Goal: Communication & Community: Ask a question

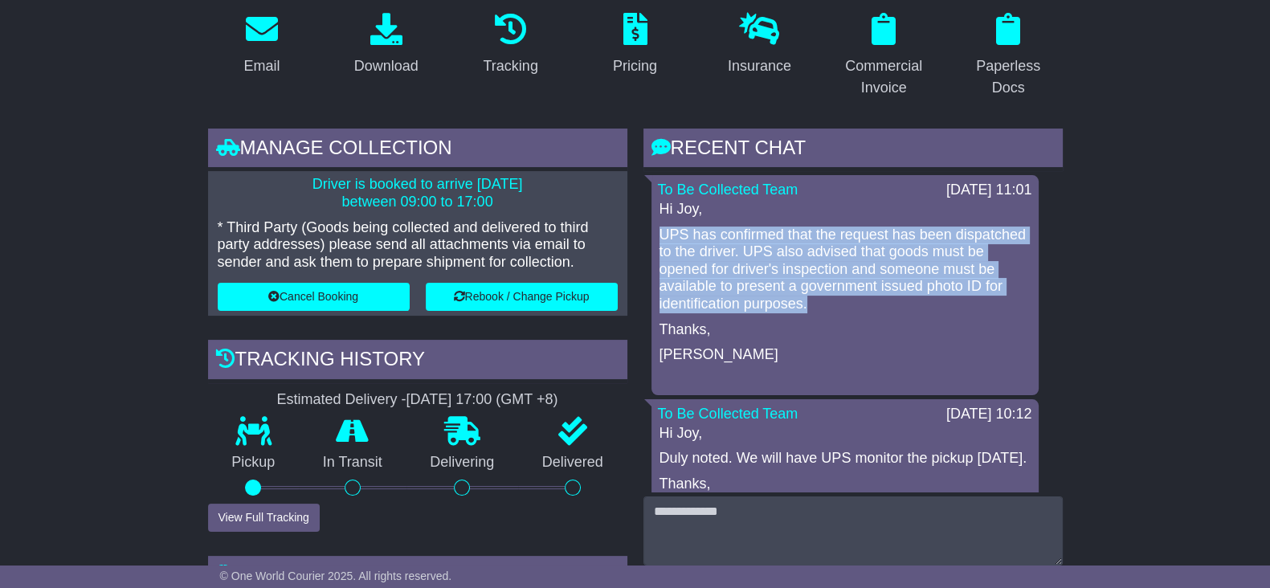
drag, startPoint x: 875, startPoint y: 305, endPoint x: 656, endPoint y: 231, distance: 230.7
click at [652, 225] on div "To Be Collected Team 26 Sep 2025 11:01 Hi Joy, UPS has confirmed that the reque…" at bounding box center [845, 285] width 387 height 220
copy p "UPS has confirmed that the request has been dispatched to the driver. UPS also …"
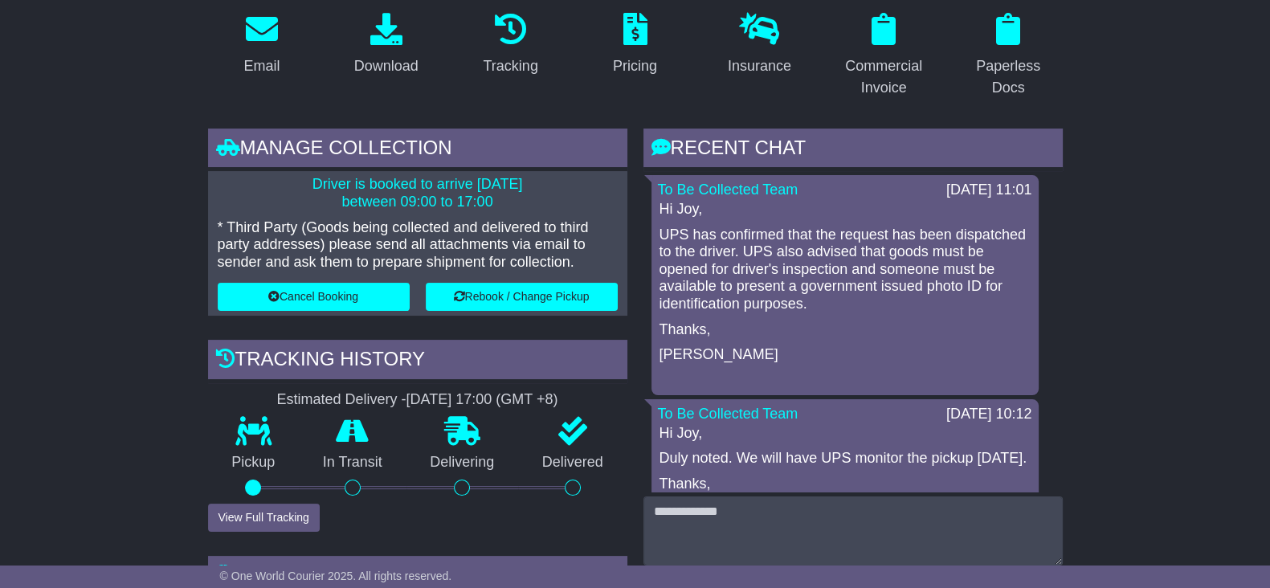
click at [929, 330] on p "Thanks," at bounding box center [845, 330] width 371 height 18
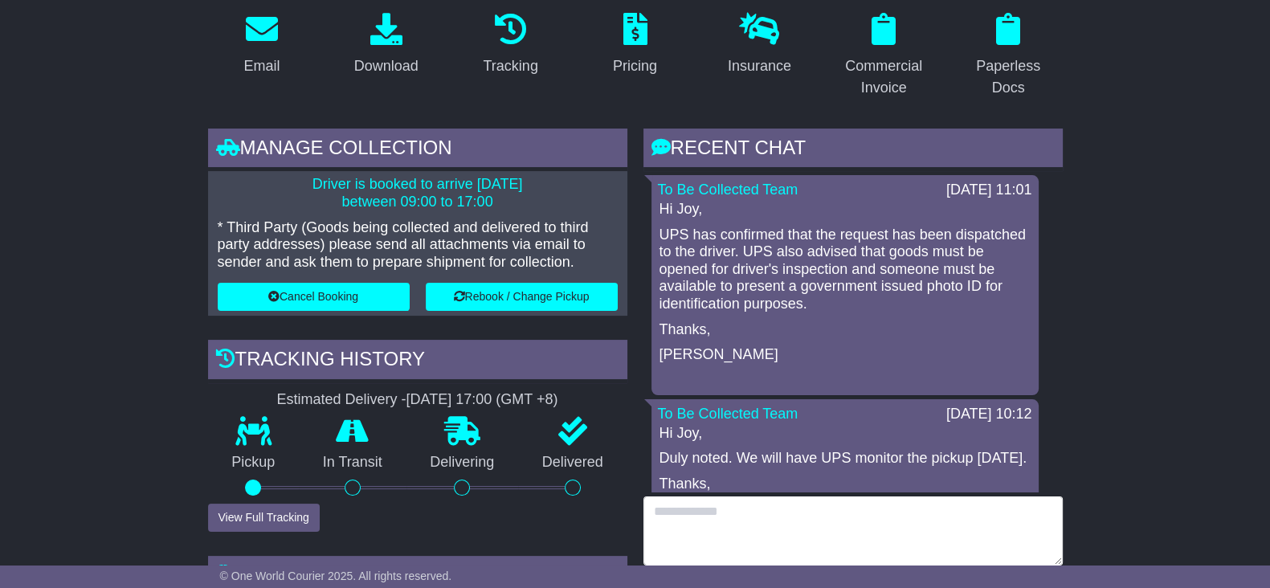
click at [783, 535] on textarea at bounding box center [853, 531] width 419 height 69
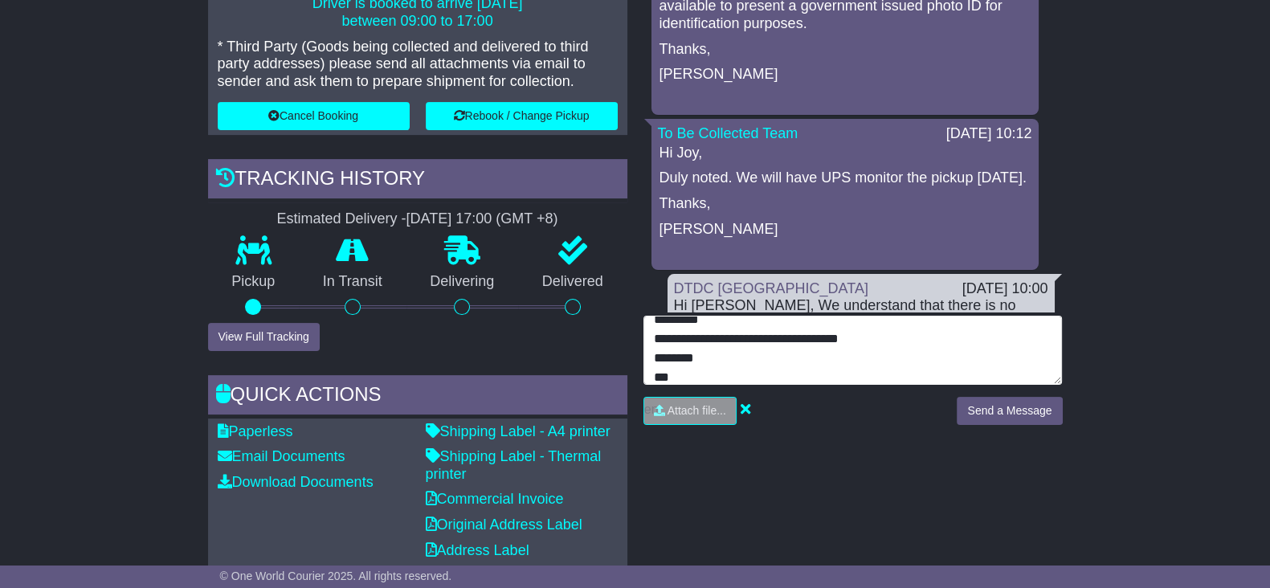
scroll to position [502, 0]
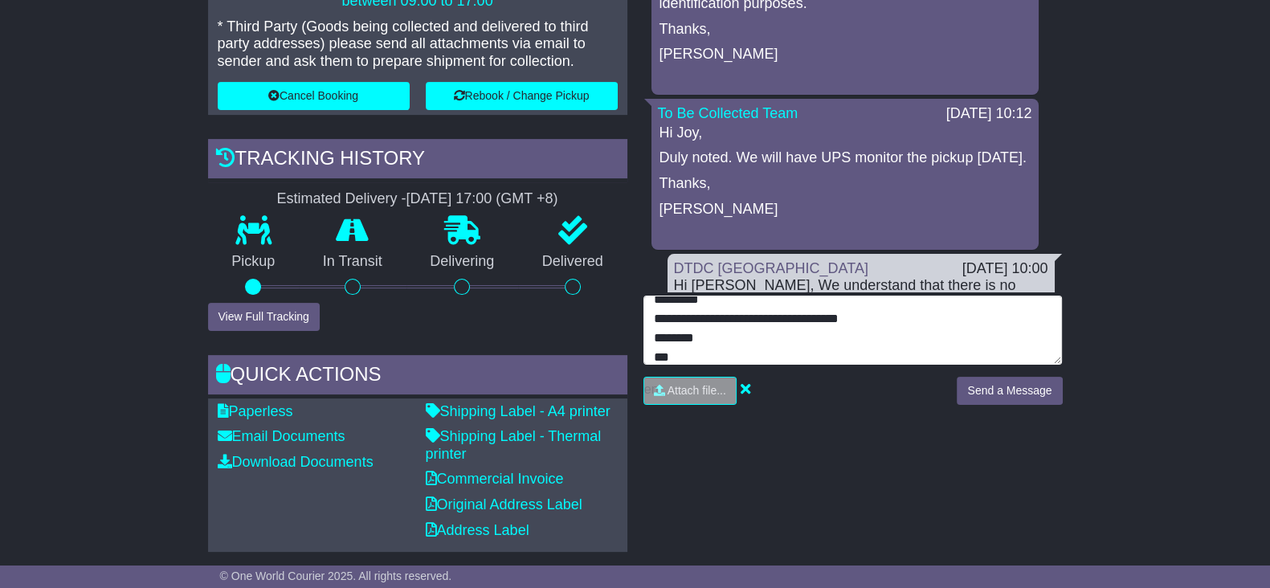
type textarea "**********"
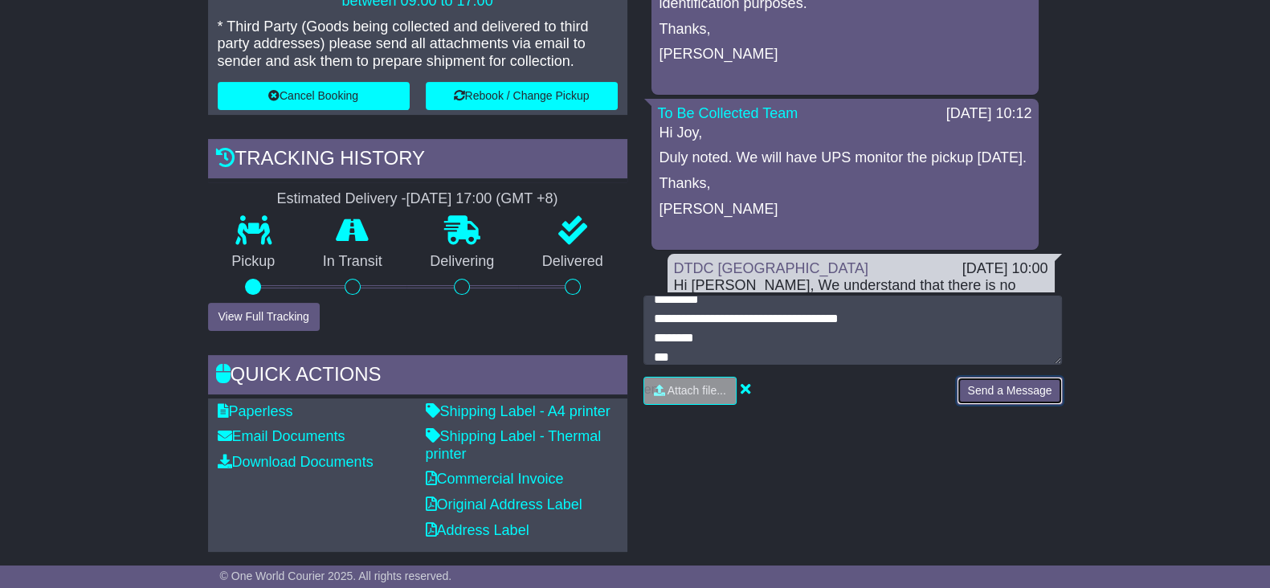
click at [994, 399] on button "Send a Message" at bounding box center [1009, 391] width 105 height 28
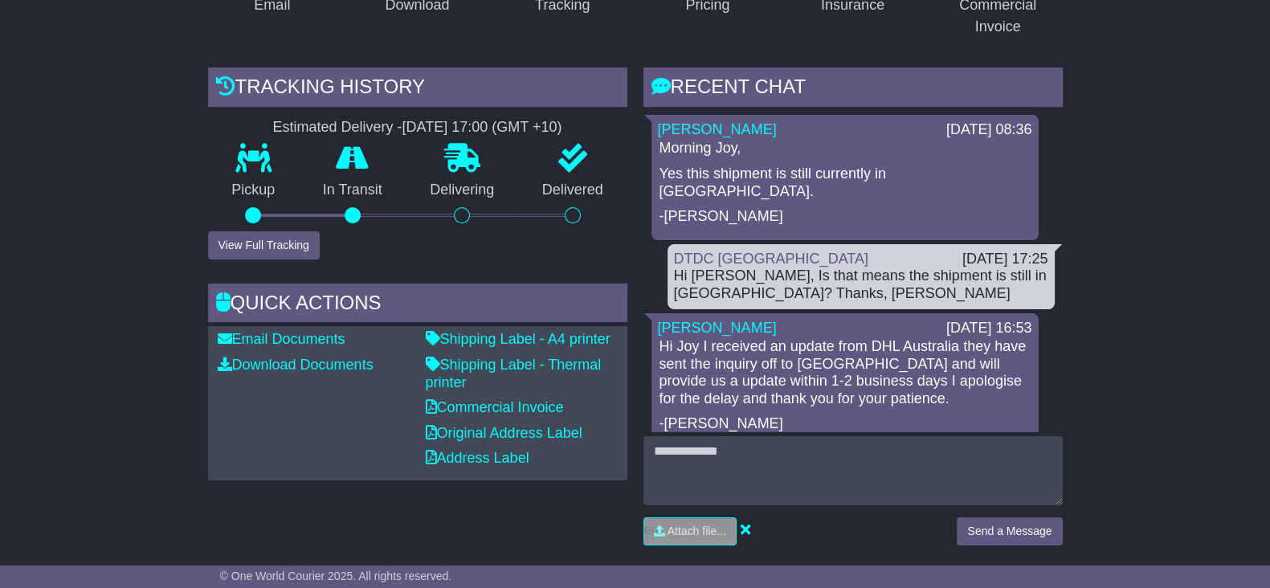
scroll to position [401, 0]
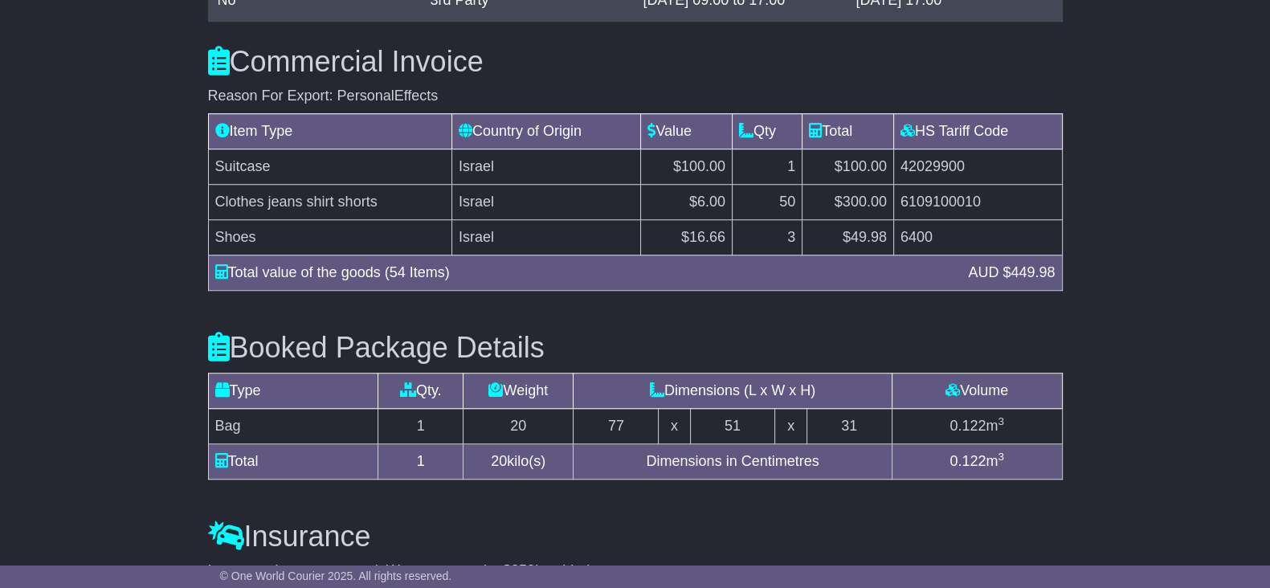
scroll to position [1090, 0]
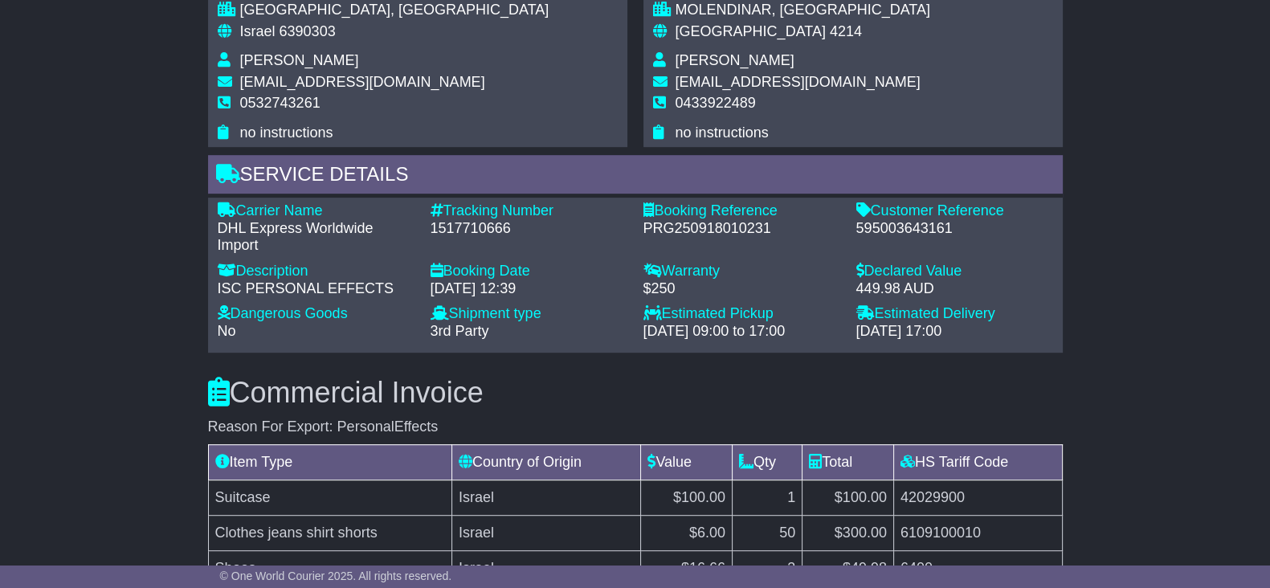
click at [883, 220] on div "595003643161" at bounding box center [954, 229] width 197 height 18
copy div "595003643161"
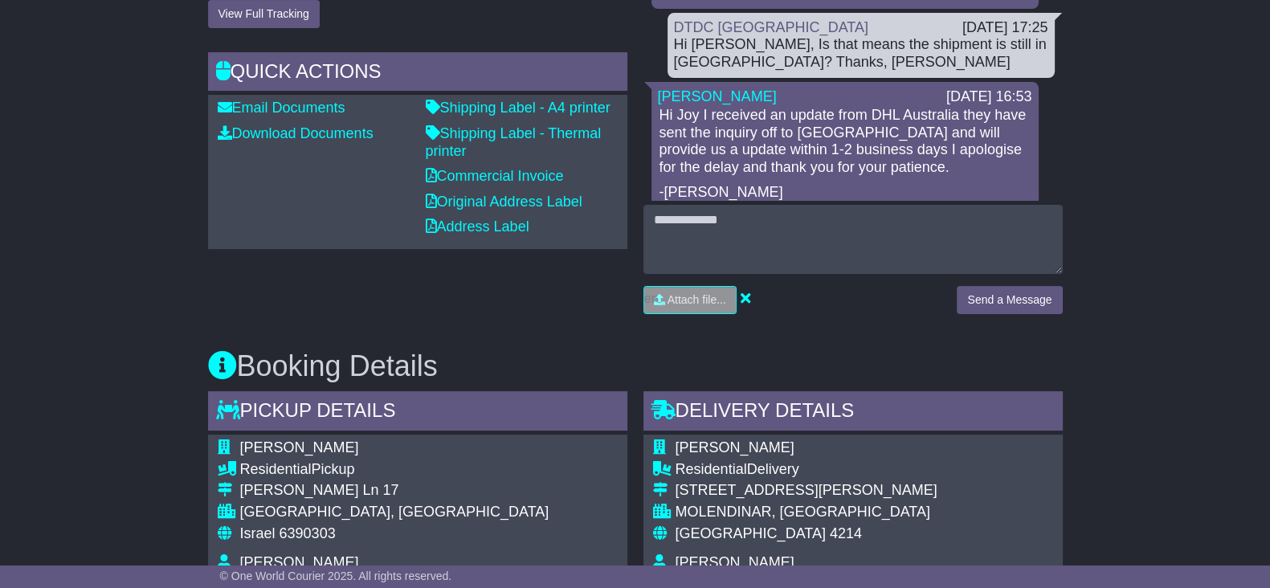
scroll to position [387, 0]
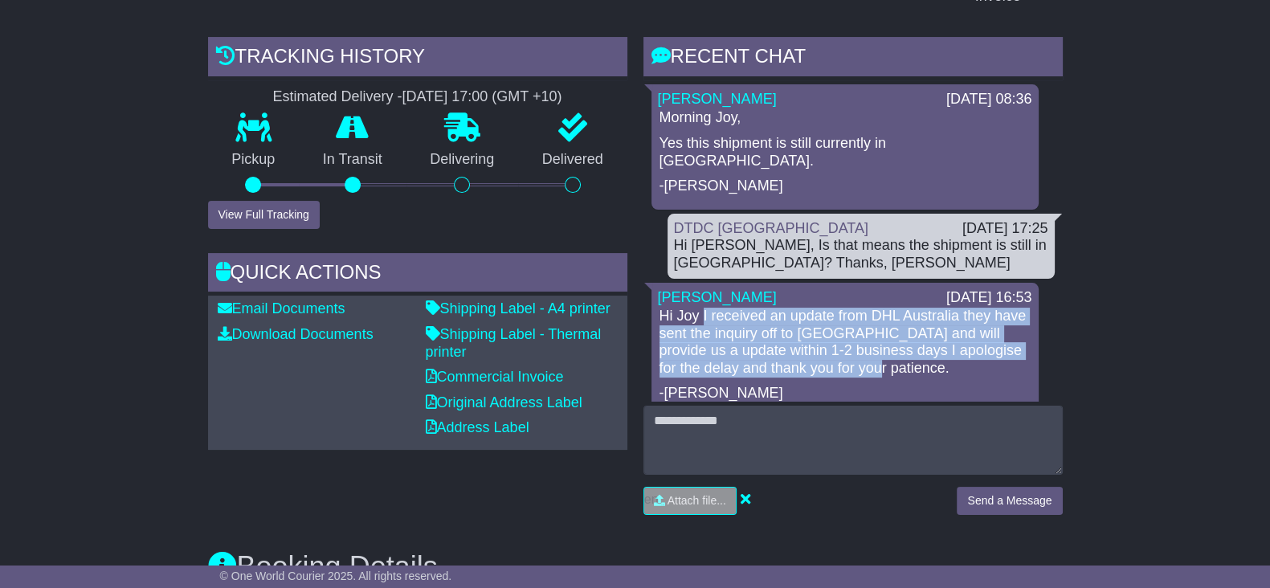
drag, startPoint x: 704, startPoint y: 280, endPoint x: 880, endPoint y: 335, distance: 184.2
click at [880, 335] on p "Hi Joy I received an update from DHL Australia they have sent the inquiry off t…" at bounding box center [845, 342] width 371 height 69
copy p "I received an update from DHL Australia they have sent the inquiry off to Israe…"
click at [808, 320] on p "Hi Joy I received an update from DHL Australia they have sent the inquiry off t…" at bounding box center [845, 342] width 371 height 69
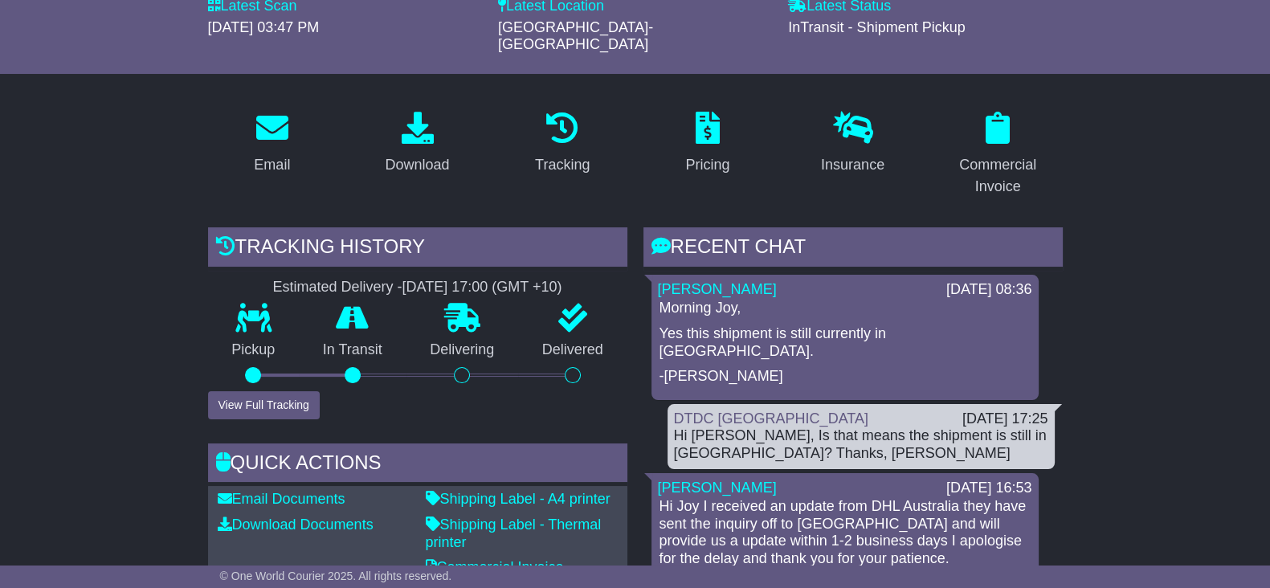
scroll to position [200, 0]
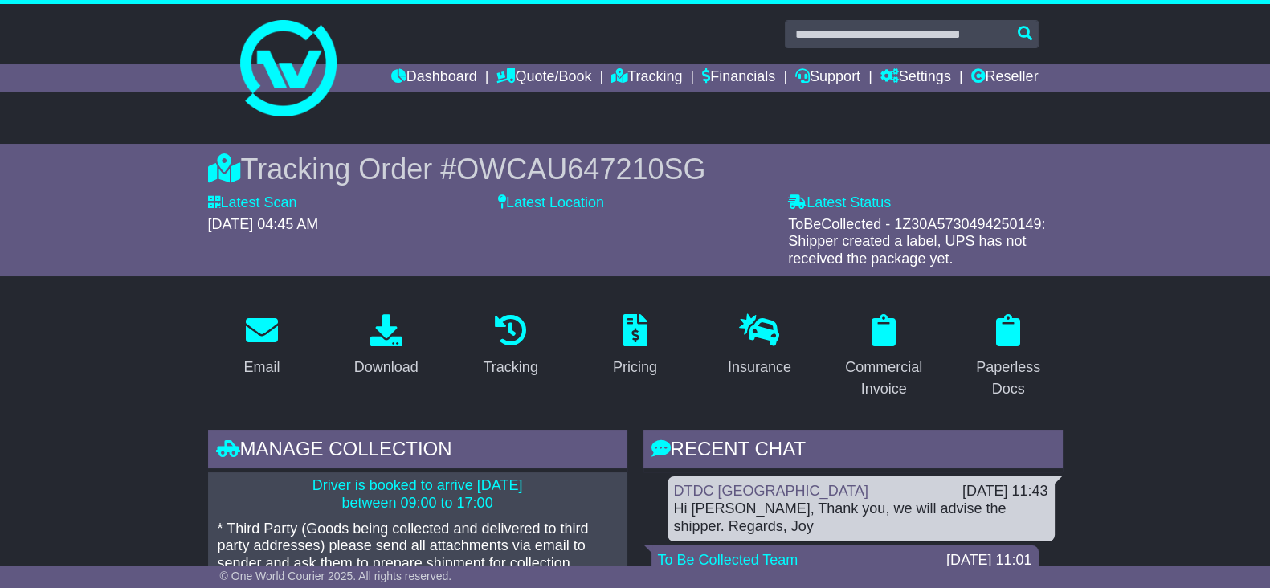
drag, startPoint x: 99, startPoint y: 328, endPoint x: 118, endPoint y: 320, distance: 20.9
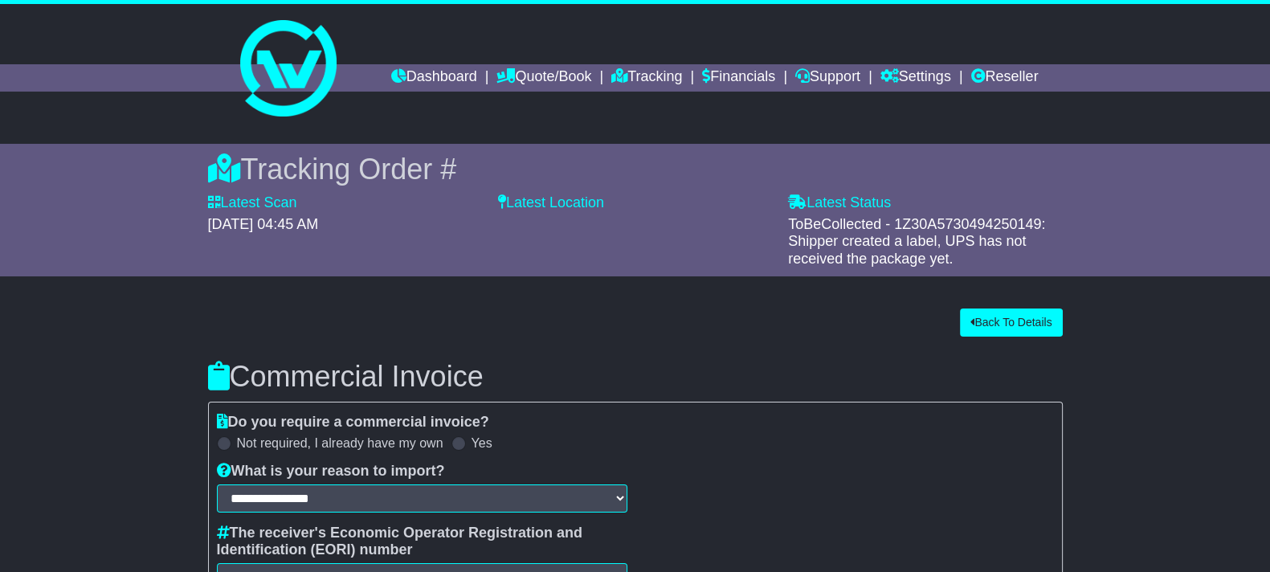
click at [137, 371] on div "**********" at bounding box center [635, 535] width 1286 height 470
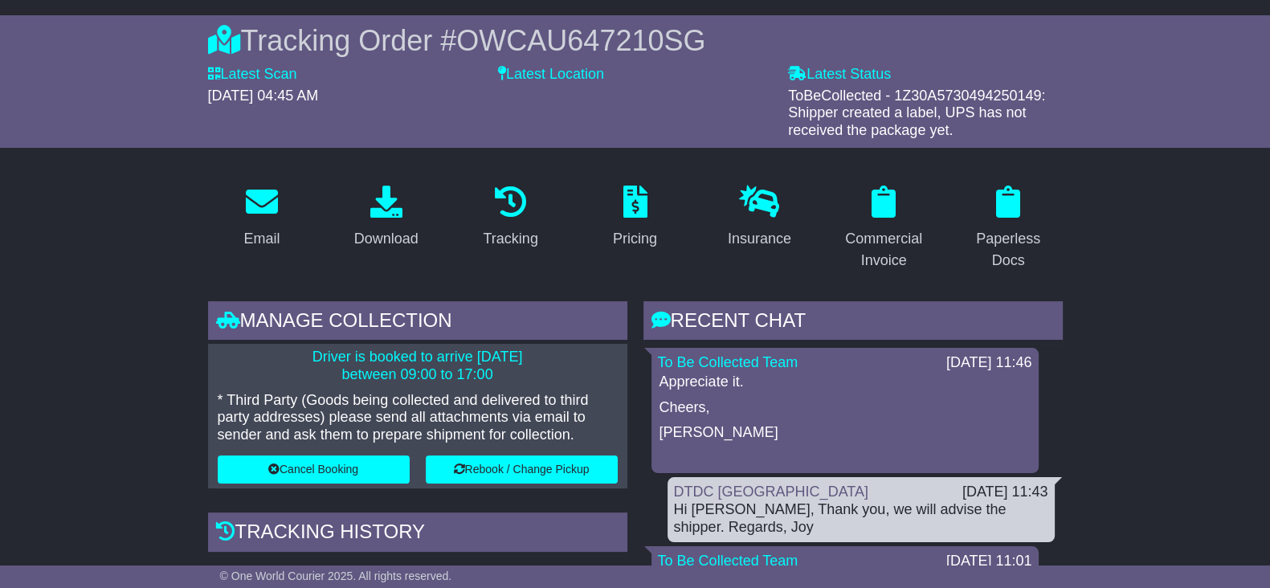
scroll to position [128, 0]
drag, startPoint x: 139, startPoint y: 367, endPoint x: 148, endPoint y: 375, distance: 11.9
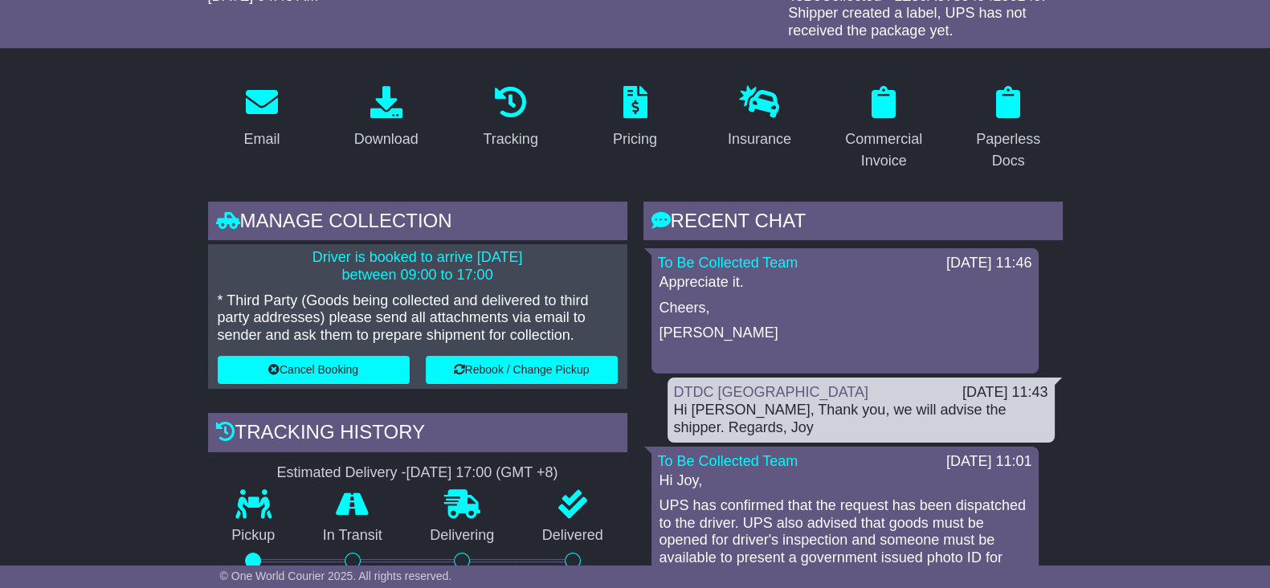
scroll to position [100, 0]
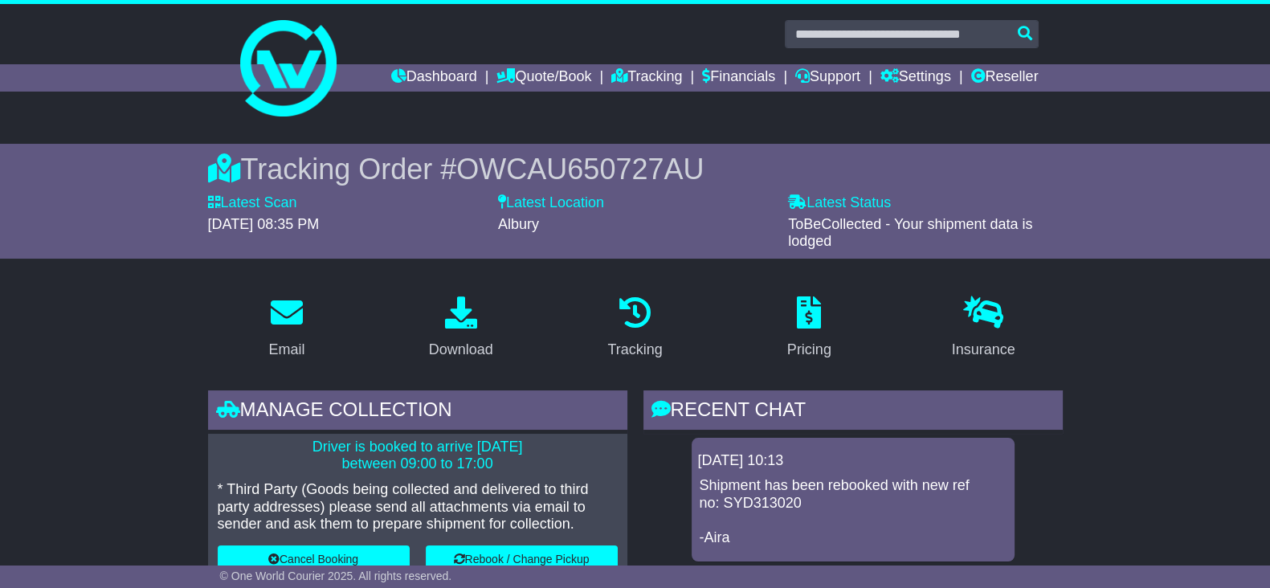
scroll to position [301, 0]
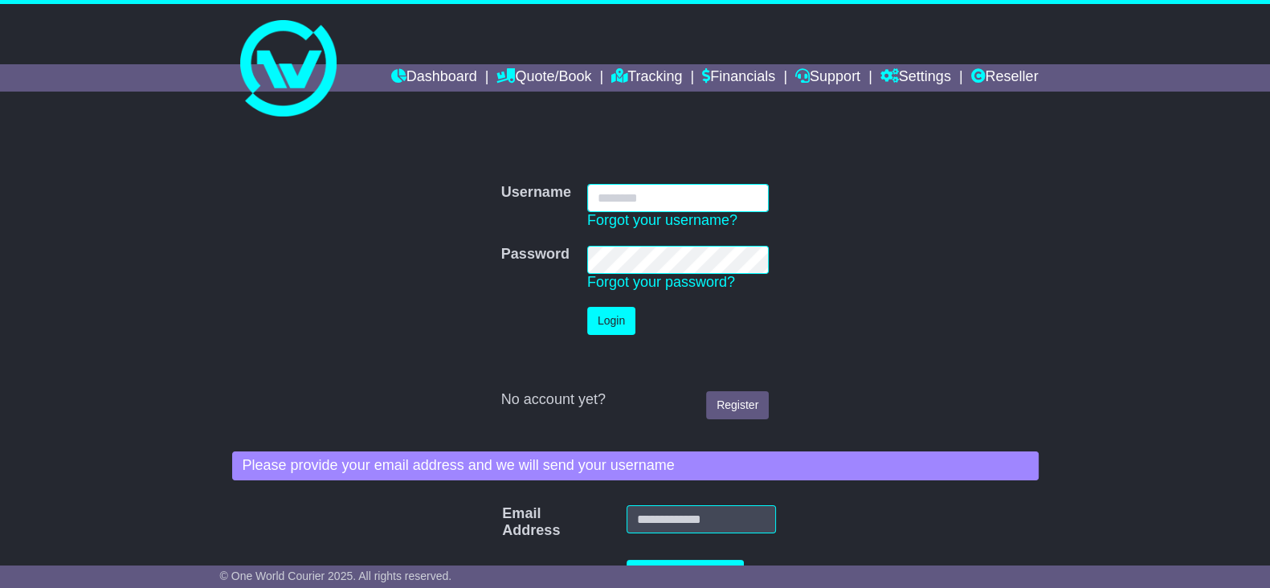
type input "**********"
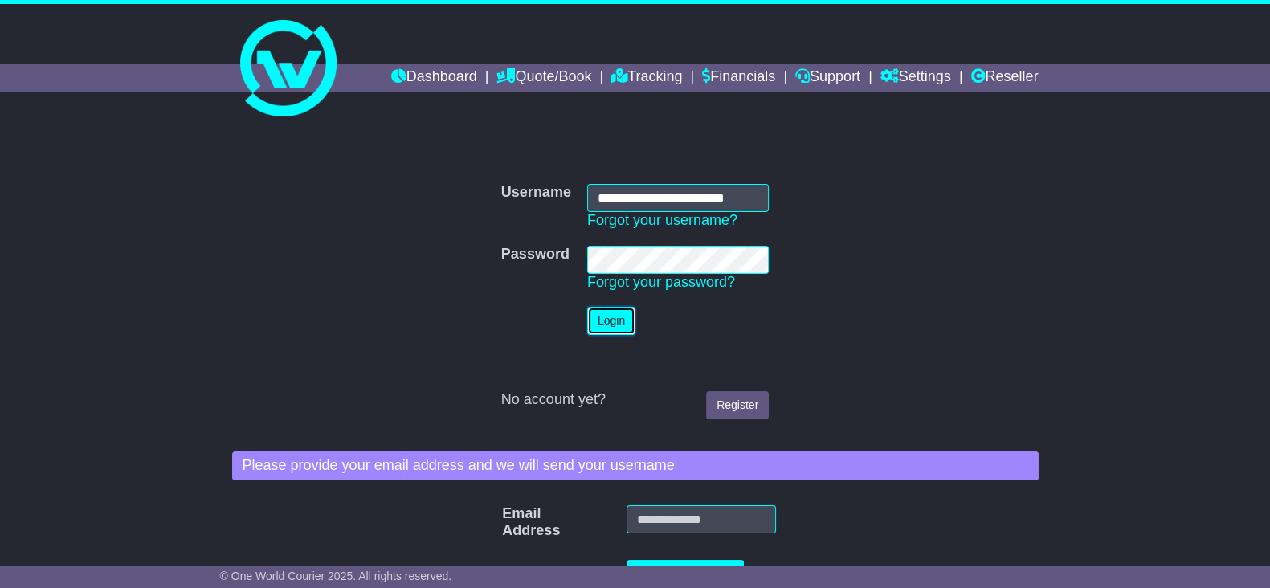
click at [597, 330] on button "Login" at bounding box center [611, 321] width 48 height 28
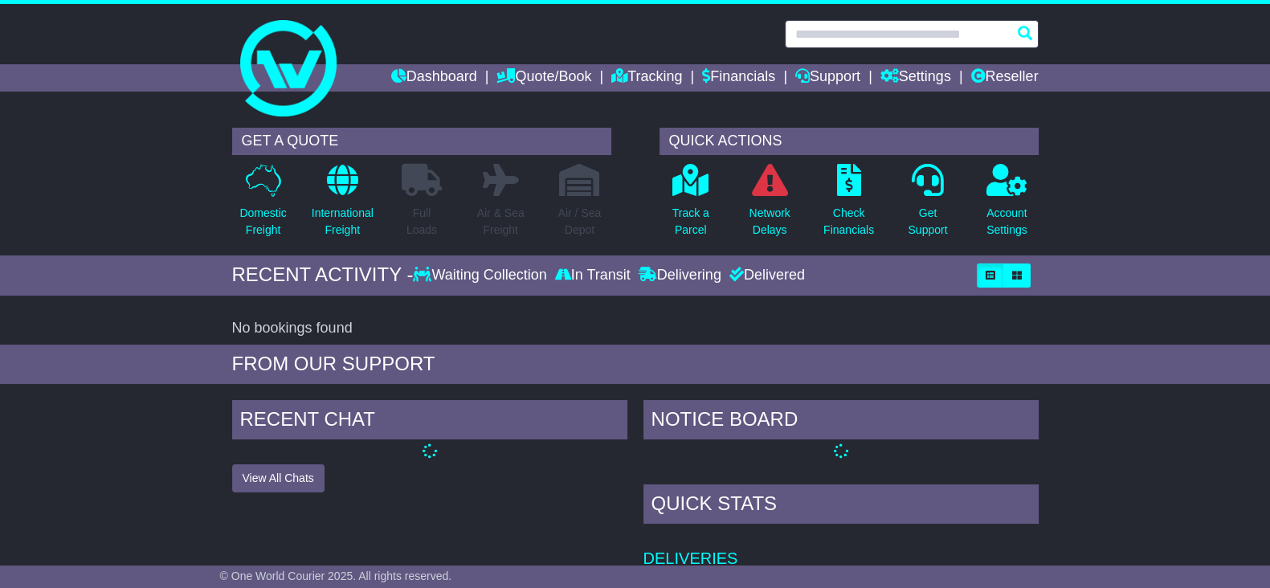
click at [895, 39] on input "text" at bounding box center [912, 34] width 254 height 28
paste input "**********"
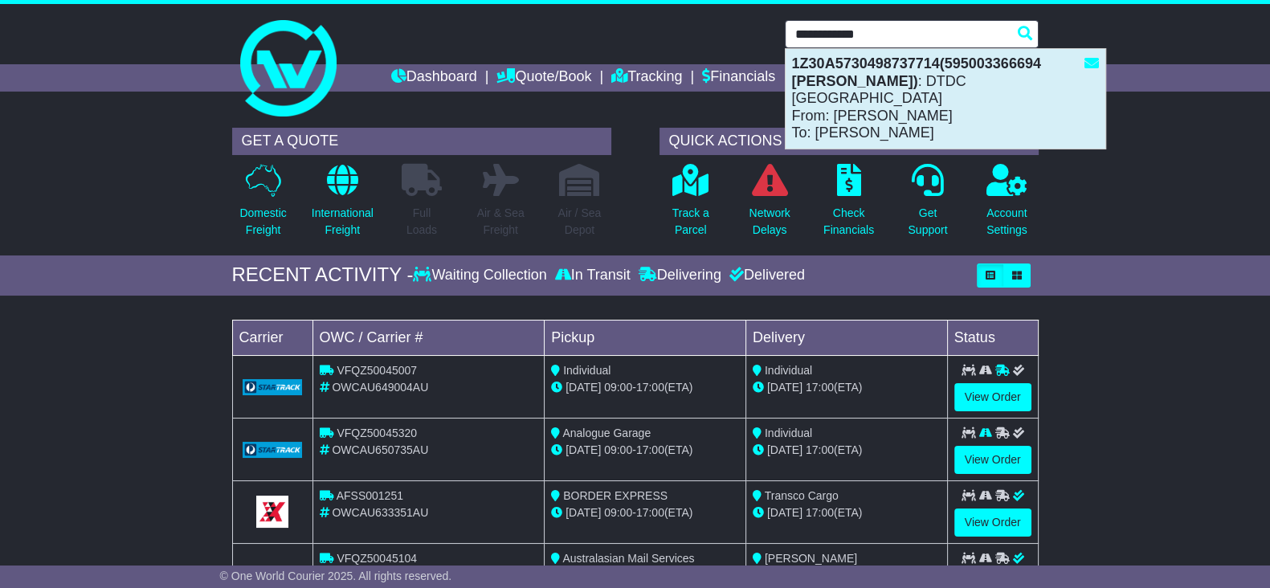
click at [980, 112] on div "1Z30A5730498737714(595003366694 Aife O'Brien) : DTDC Australia From: Aife O'Bri…" at bounding box center [946, 99] width 320 height 100
type input "**********"
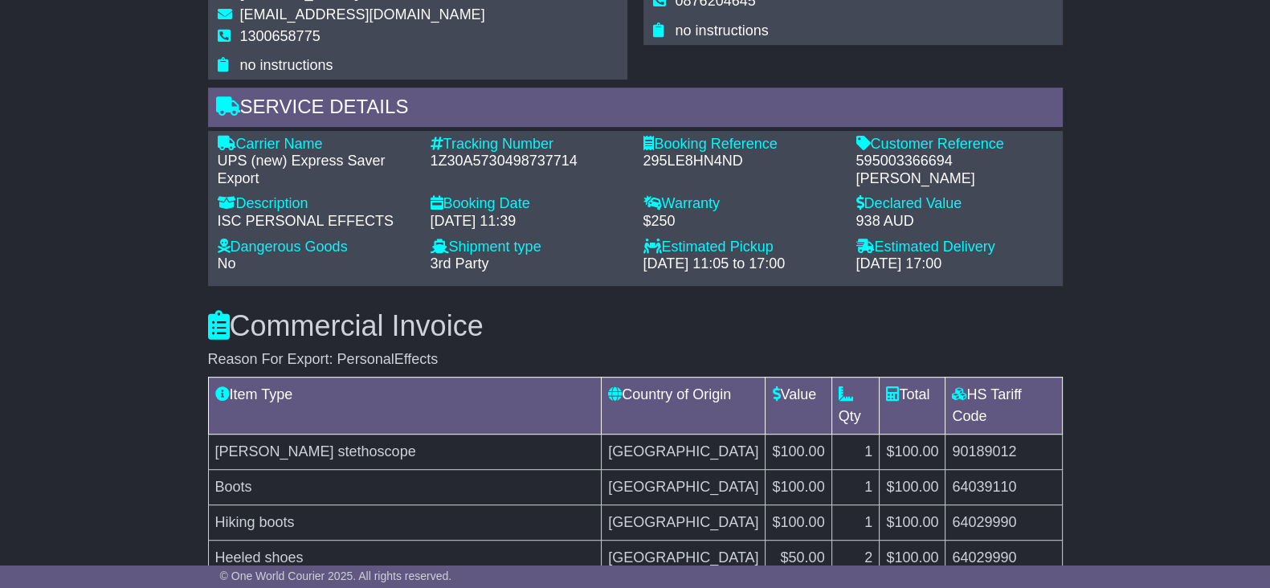
scroll to position [1004, 0]
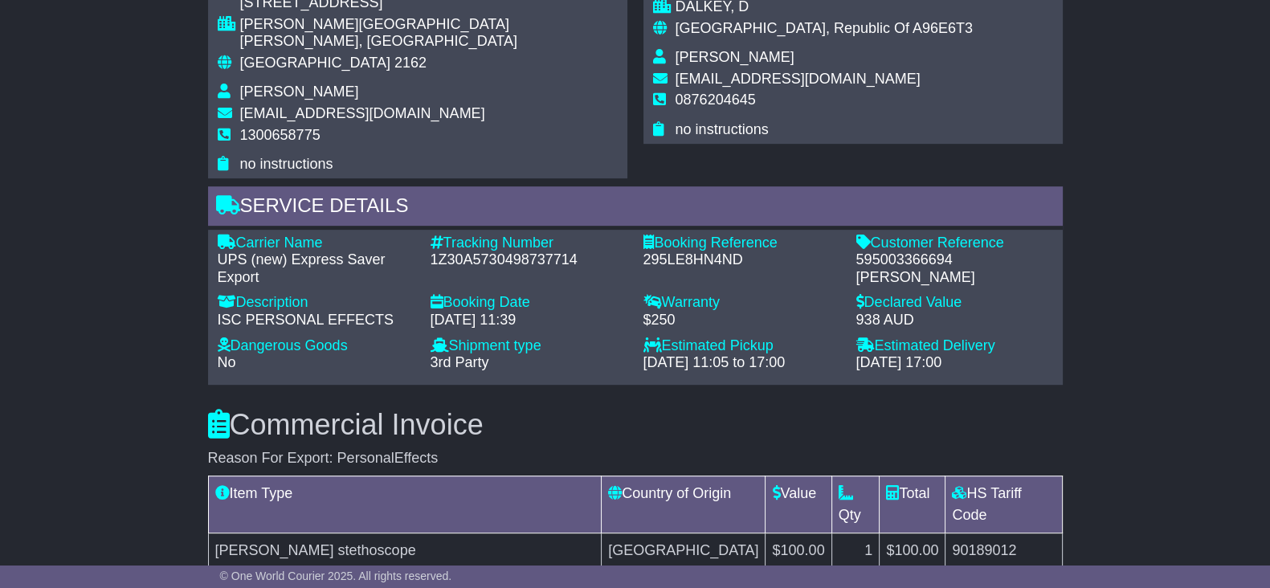
click at [907, 251] on div "595003366694 [PERSON_NAME]" at bounding box center [954, 268] width 197 height 35
click at [907, 251] on div "595003366694 Aife O'Brien" at bounding box center [954, 268] width 197 height 35
copy div "595003366694"
click at [71, 286] on div "Email Download Tracking Pricing Insurance" at bounding box center [635, 496] width 1270 height 2435
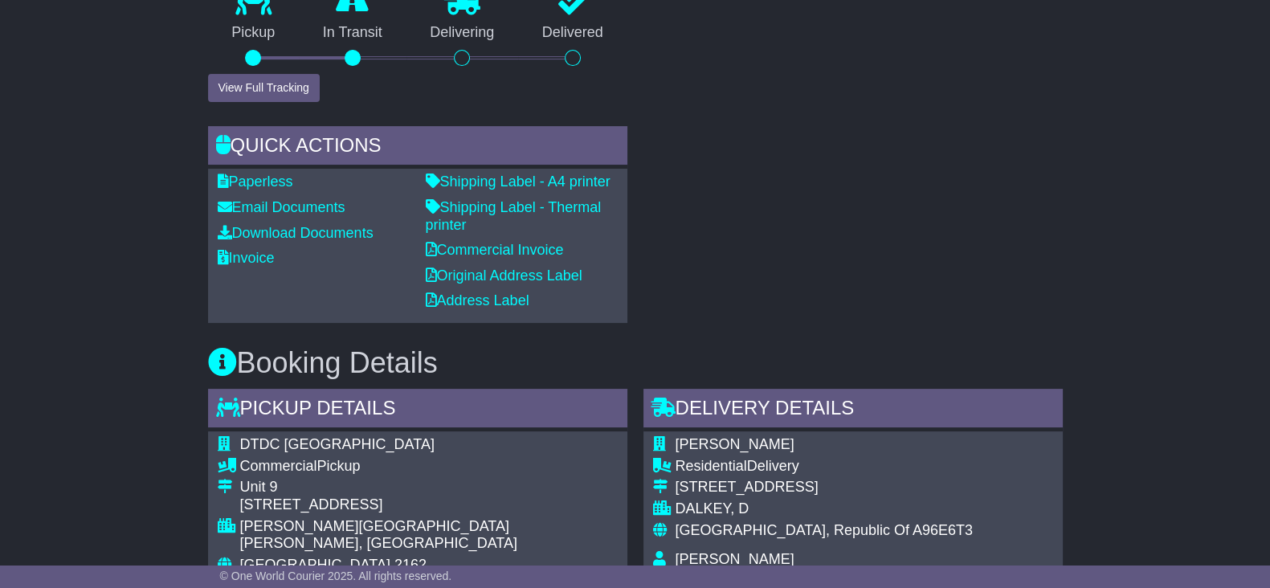
scroll to position [0, 0]
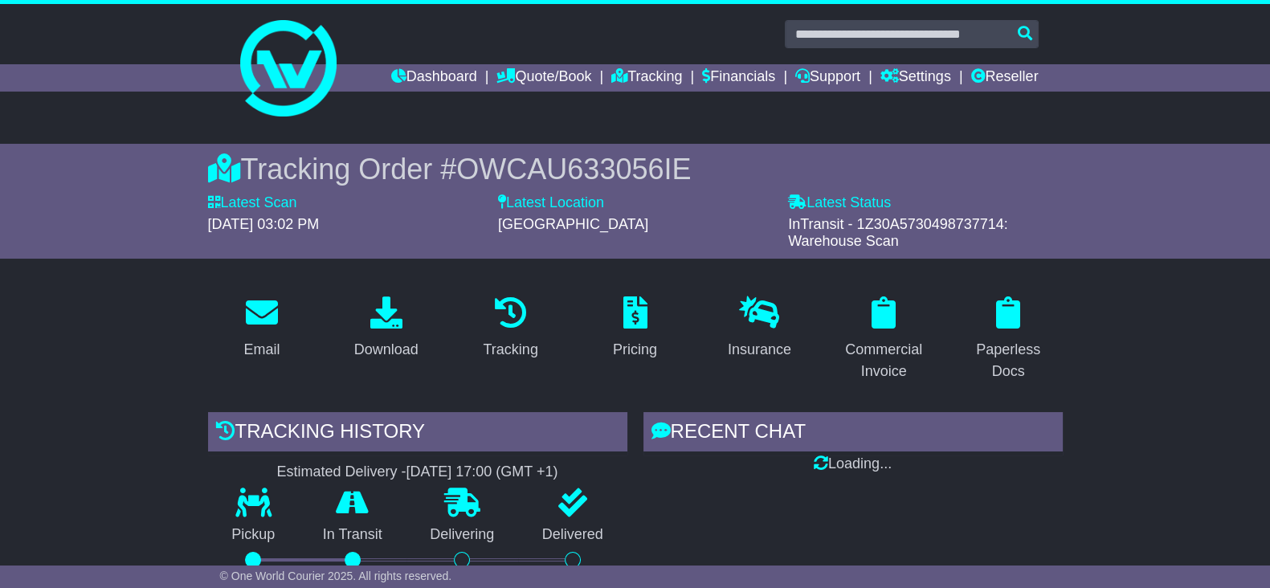
drag, startPoint x: 0, startPoint y: 329, endPoint x: 47, endPoint y: 330, distance: 47.4
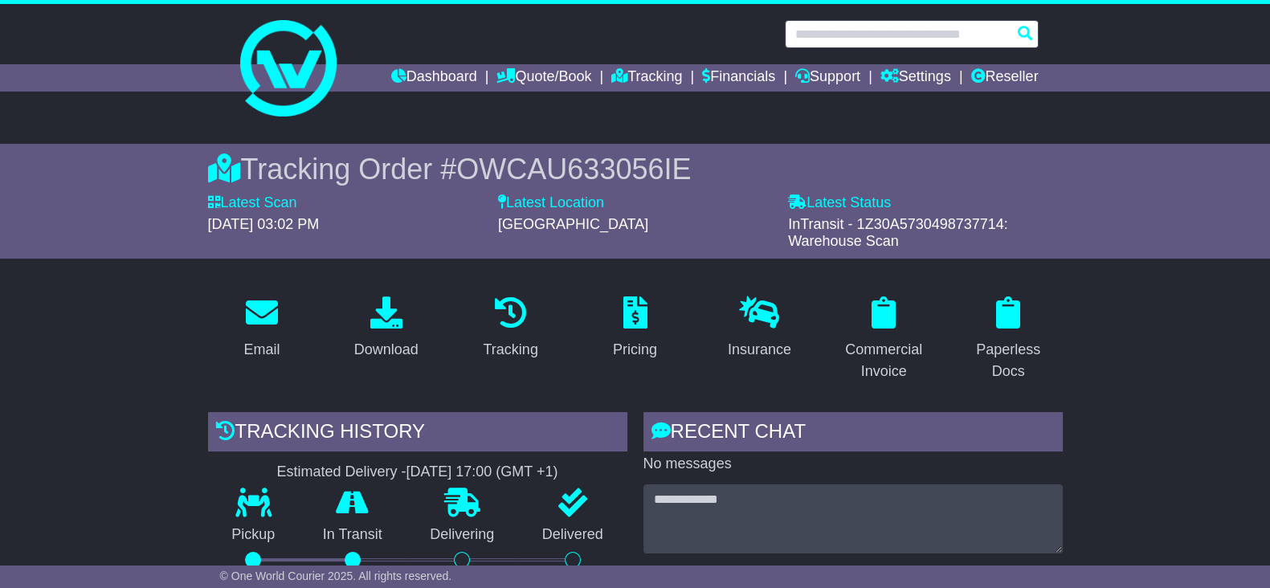
click at [881, 36] on input "text" at bounding box center [912, 34] width 254 height 28
paste input "**********"
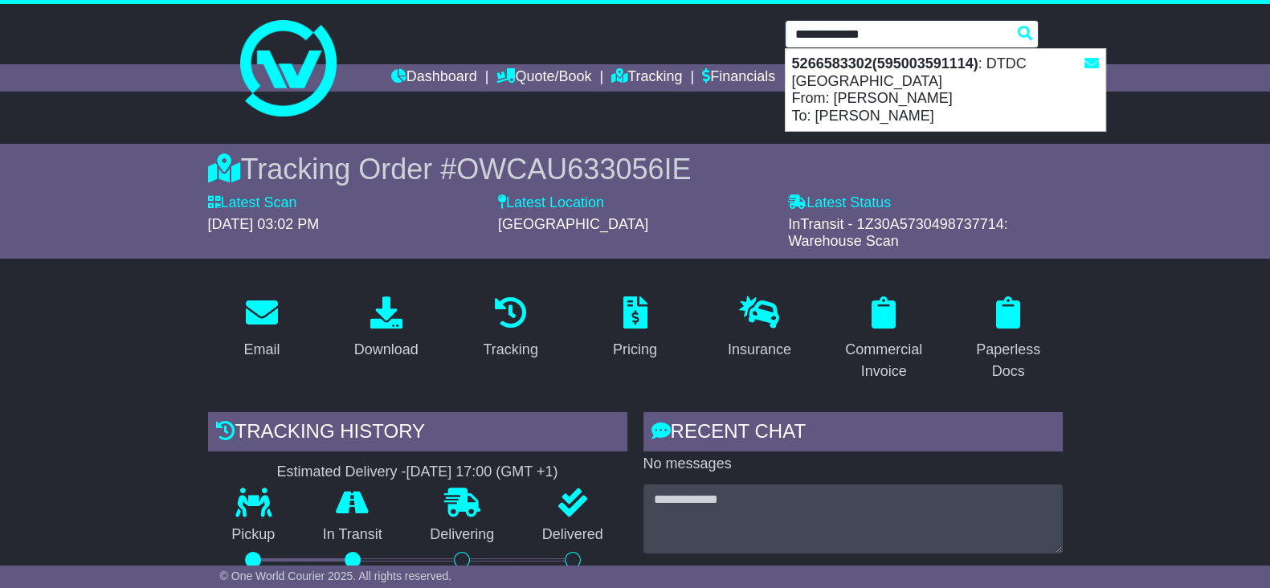
click at [898, 71] on strong "5266583302(595003591114)" at bounding box center [885, 63] width 186 height 16
type input "**********"
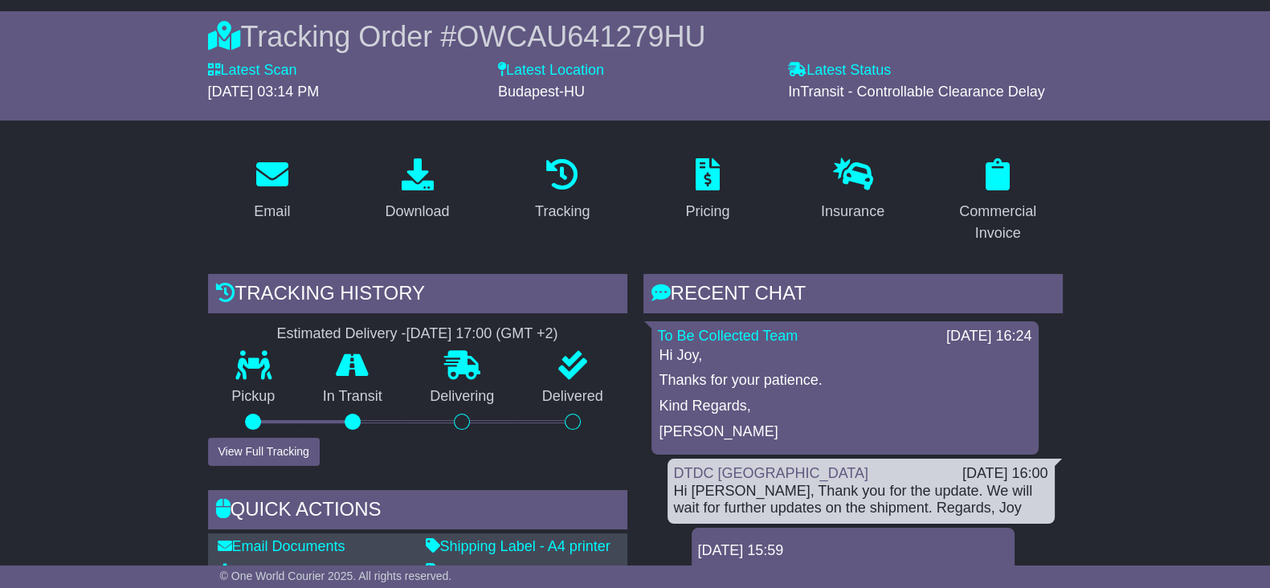
scroll to position [301, 0]
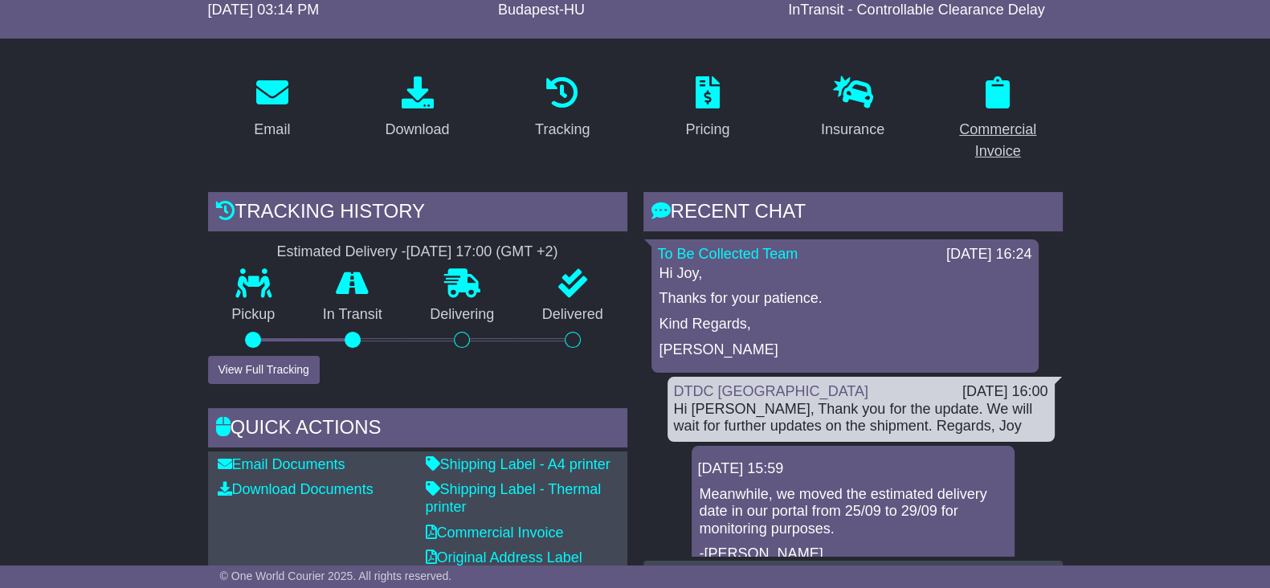
scroll to position [0, 0]
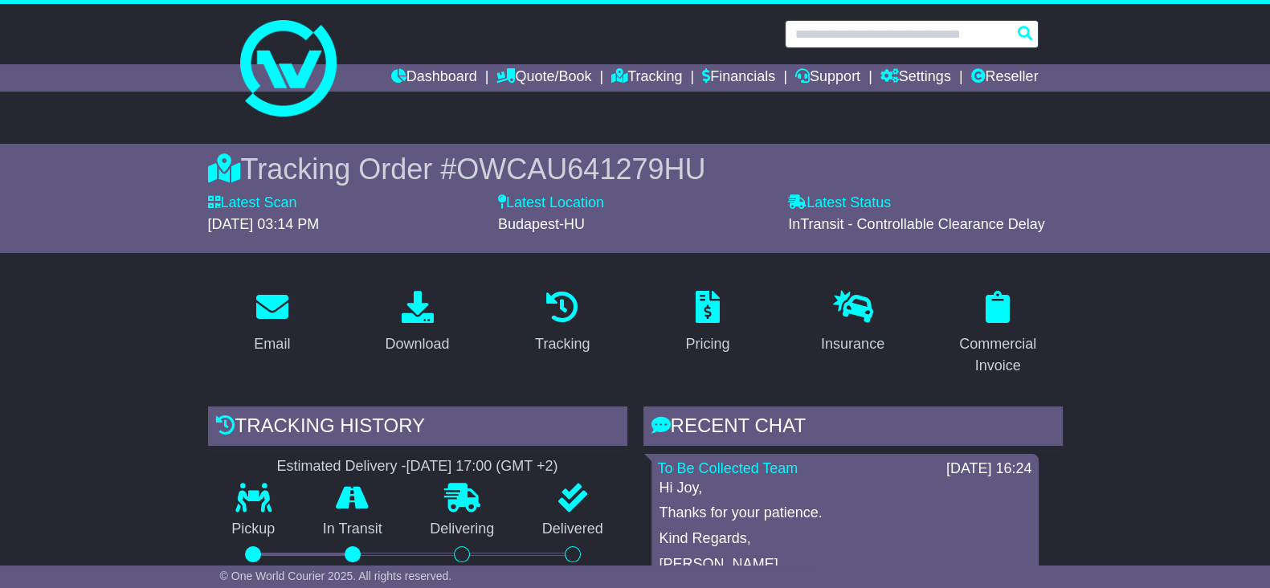
click at [971, 40] on input "text" at bounding box center [912, 34] width 254 height 28
paste input "**********"
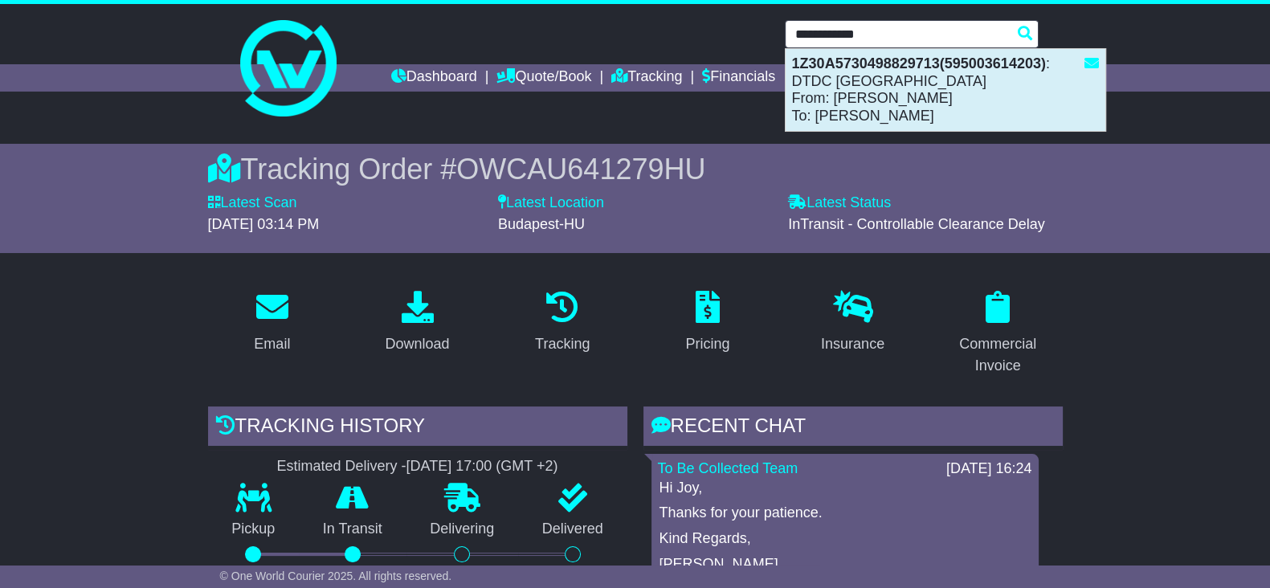
click at [927, 94] on div "1Z30A5730498829713(595003614203) : DTDC [GEOGRAPHIC_DATA] From: [PERSON_NAME] T…" at bounding box center [946, 90] width 320 height 82
type input "**********"
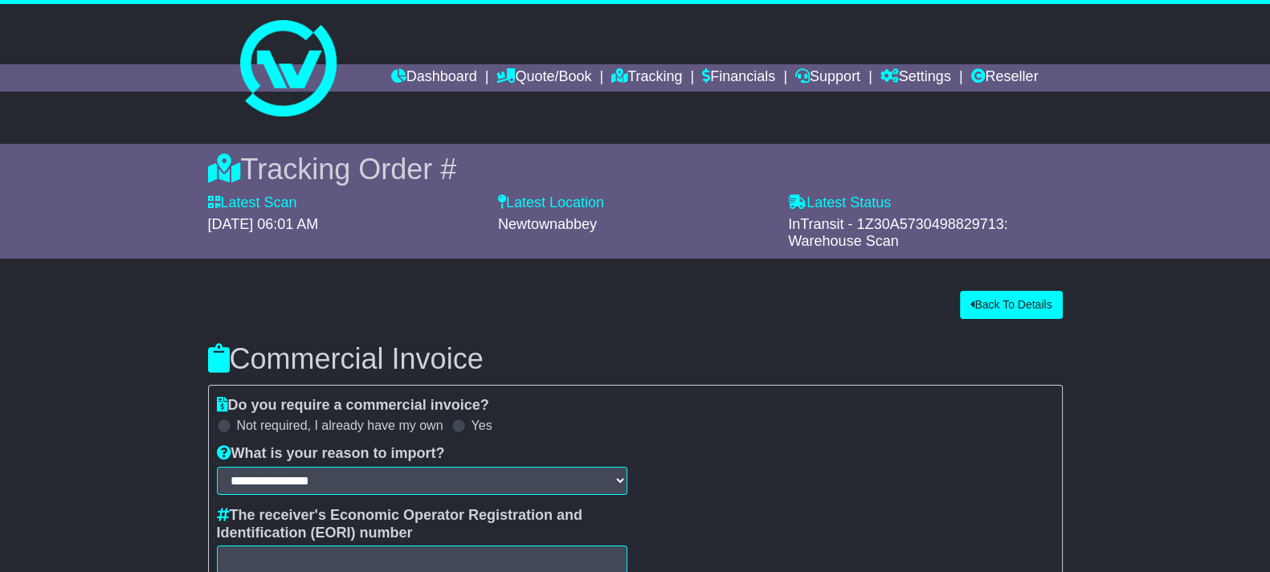
click at [182, 285] on div "**********" at bounding box center [635, 550] width 1286 height 534
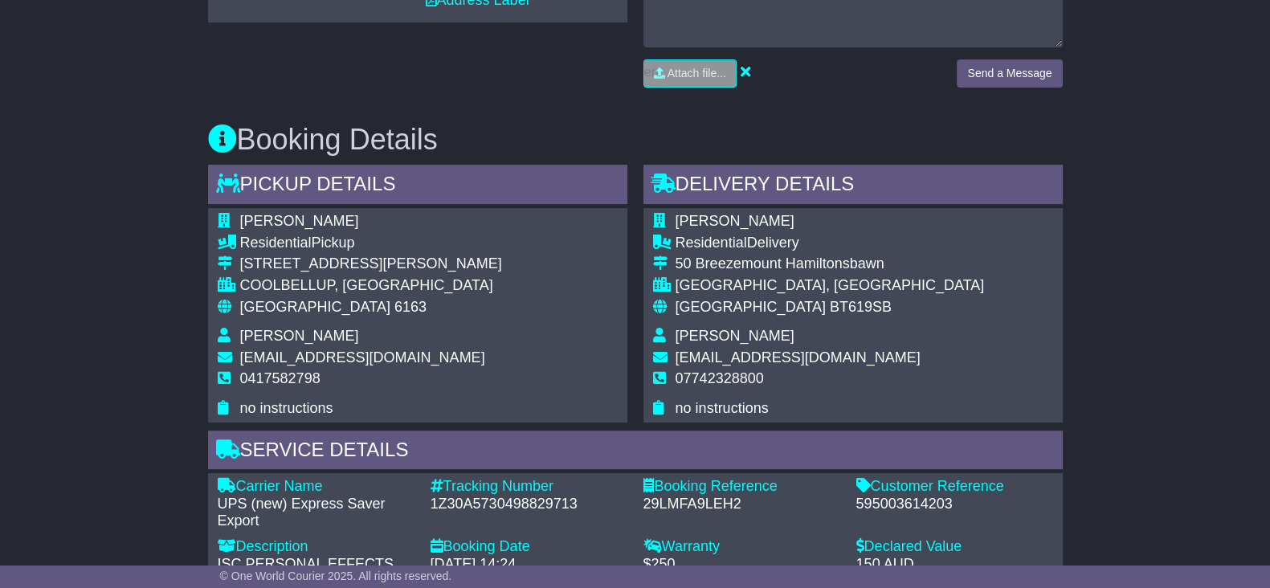
scroll to position [803, 0]
click at [900, 500] on div "595003614203" at bounding box center [954, 505] width 197 height 18
copy div "595003614203"
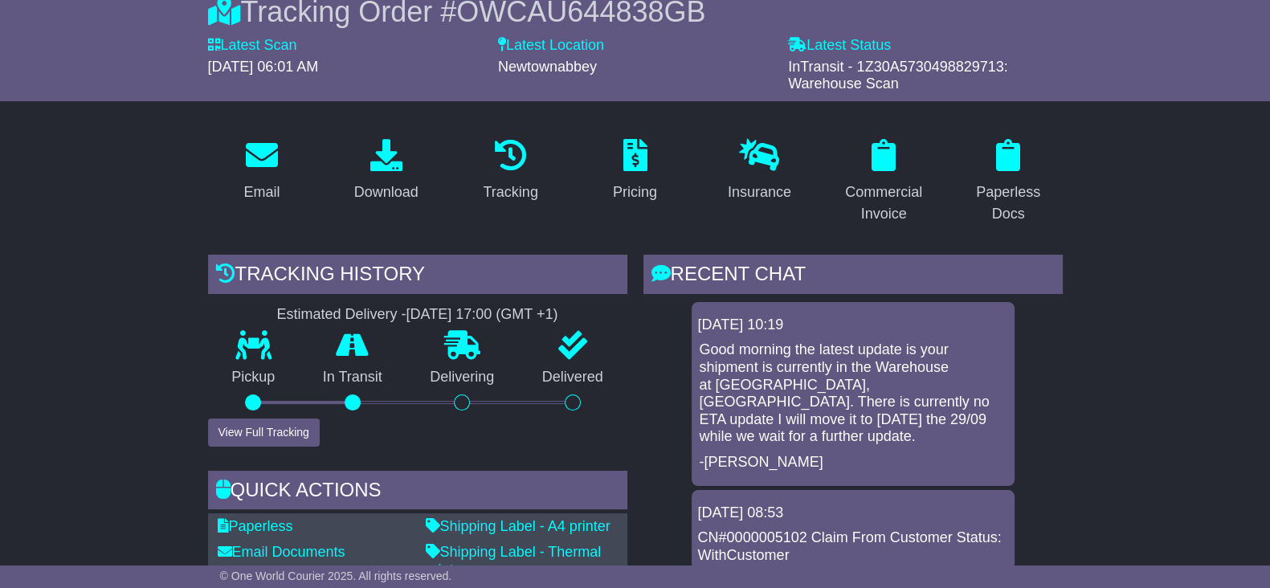
scroll to position [301, 0]
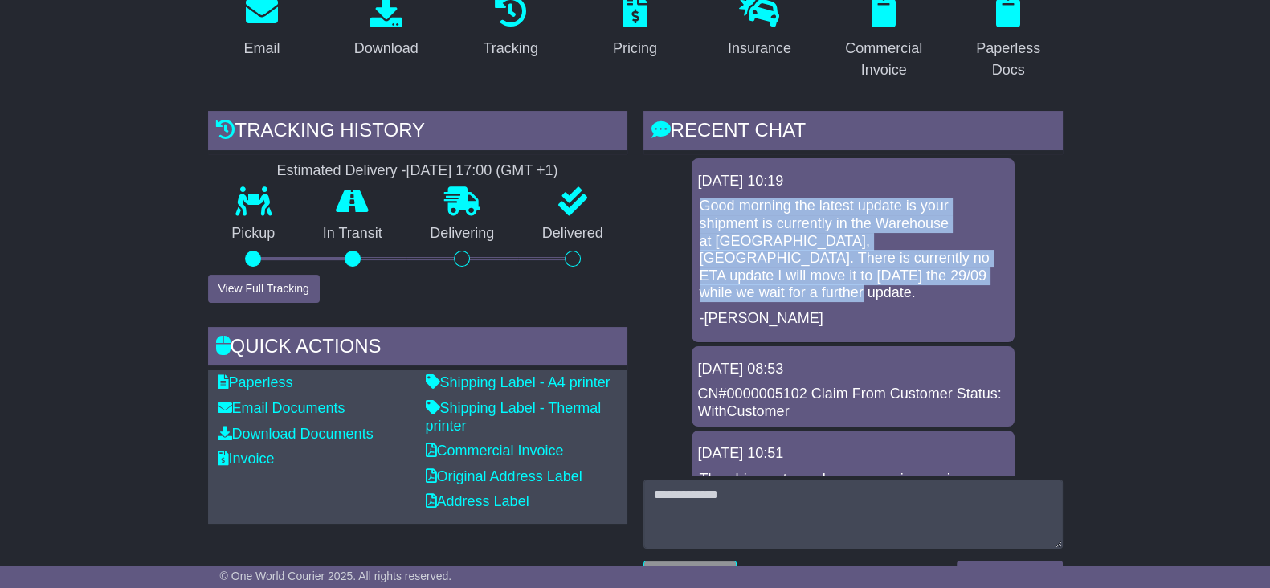
drag, startPoint x: 759, startPoint y: 297, endPoint x: 693, endPoint y: 202, distance: 115.4
click at [693, 202] on div "26 Sep 2025 10:19 Good morning the latest update is your shipment is currently …" at bounding box center [853, 250] width 323 height 184
copy p "Good morning the latest update is your shipment is currently in the Warehouse a…"
drag, startPoint x: 768, startPoint y: 210, endPoint x: 807, endPoint y: 219, distance: 39.4
click at [768, 210] on p "Good morning the latest update is your shipment is currently in the Warehouse a…" at bounding box center [853, 250] width 307 height 104
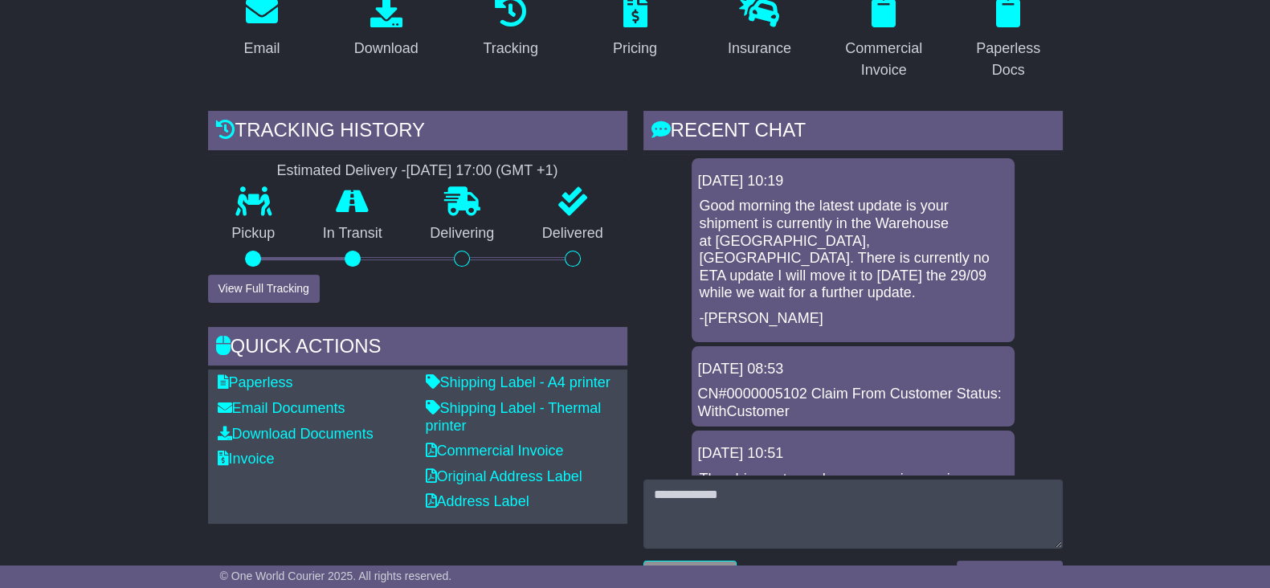
drag, startPoint x: 956, startPoint y: 362, endPoint x: 1044, endPoint y: 332, distance: 93.5
click at [956, 362] on div "25 Sep 2025 08:53" at bounding box center [853, 370] width 310 height 18
click at [916, 331] on div "26 Sep 2025 10:19 Good morning the latest update is your shipment is currently …" at bounding box center [853, 250] width 323 height 184
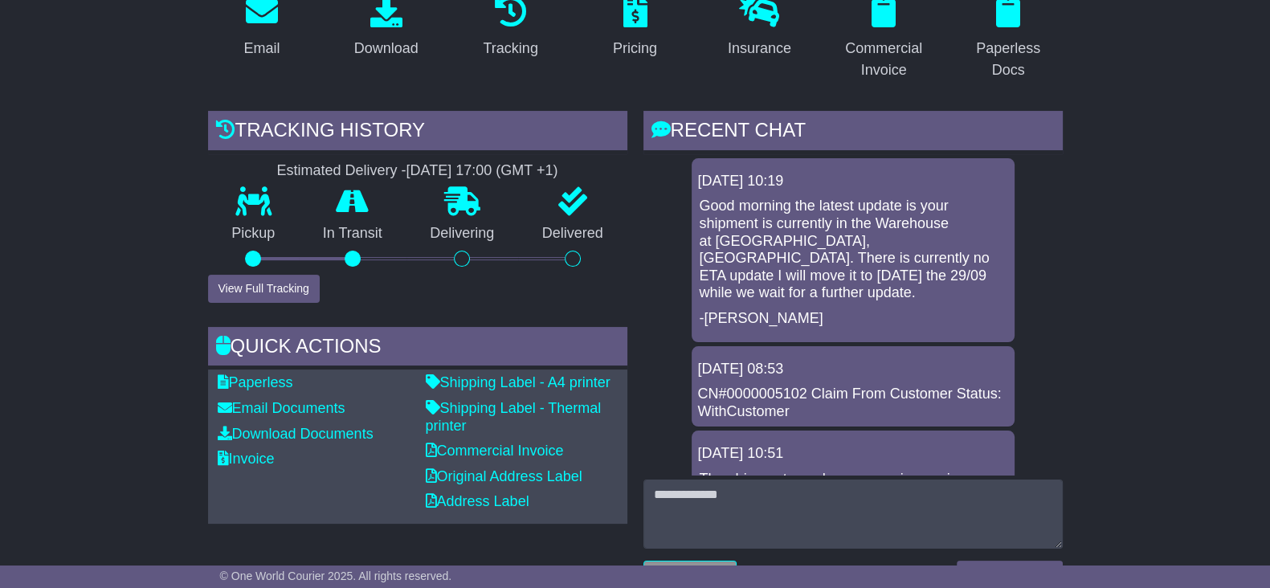
click at [875, 243] on p "Good morning the latest update is your shipment is currently in the Warehouse a…" at bounding box center [853, 250] width 307 height 104
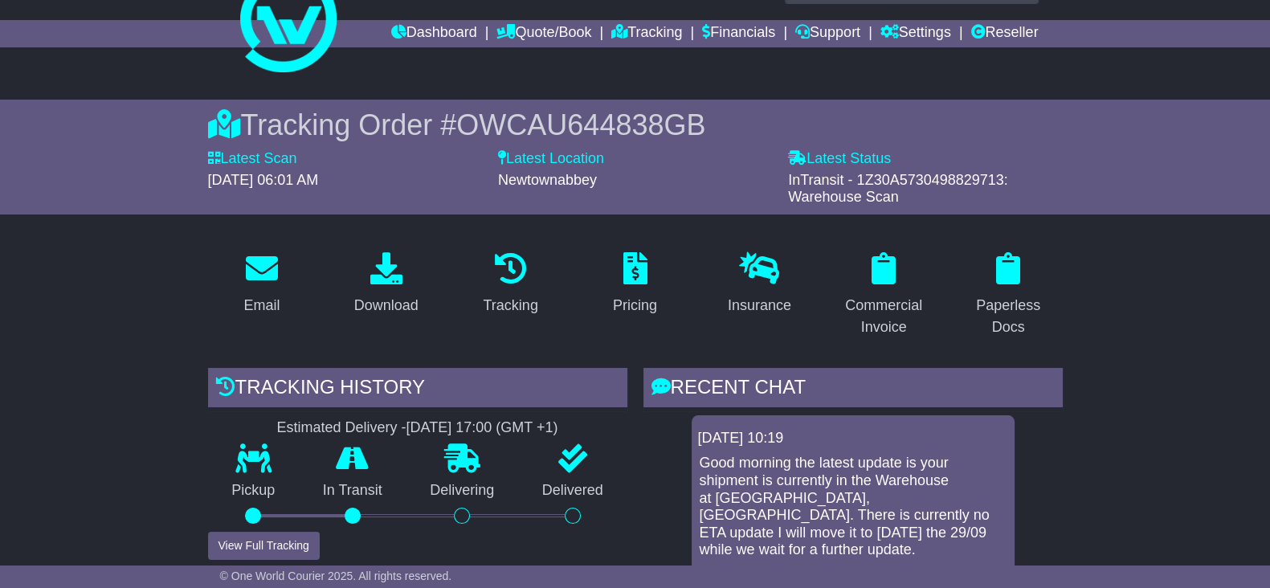
scroll to position [0, 0]
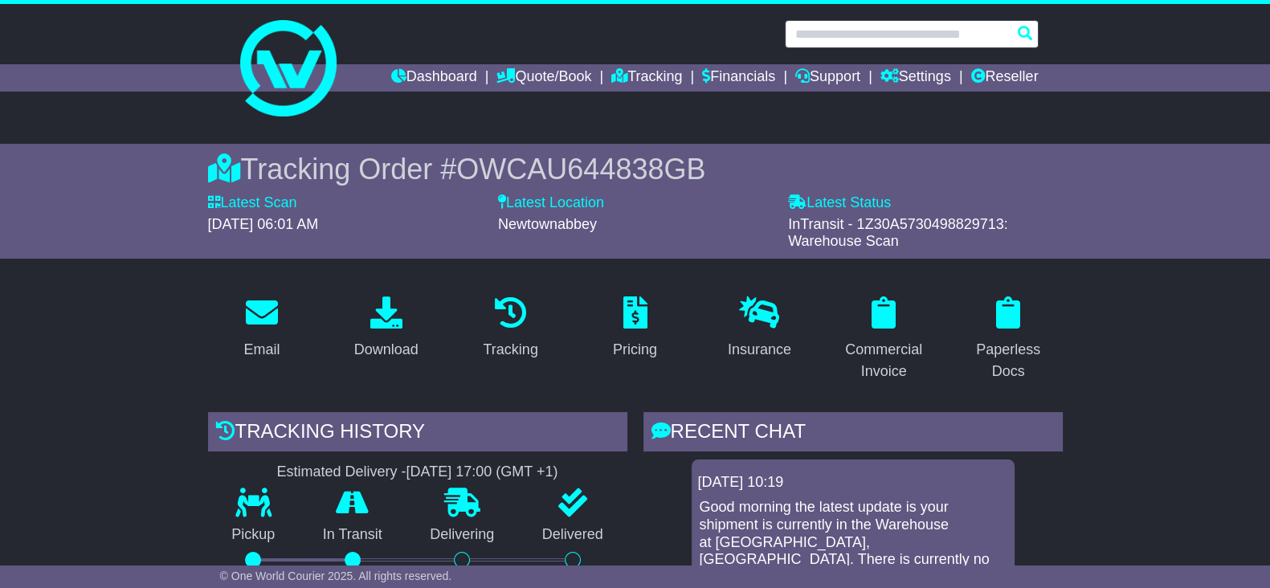
click at [848, 42] on input "text" at bounding box center [912, 34] width 254 height 28
paste input "**********"
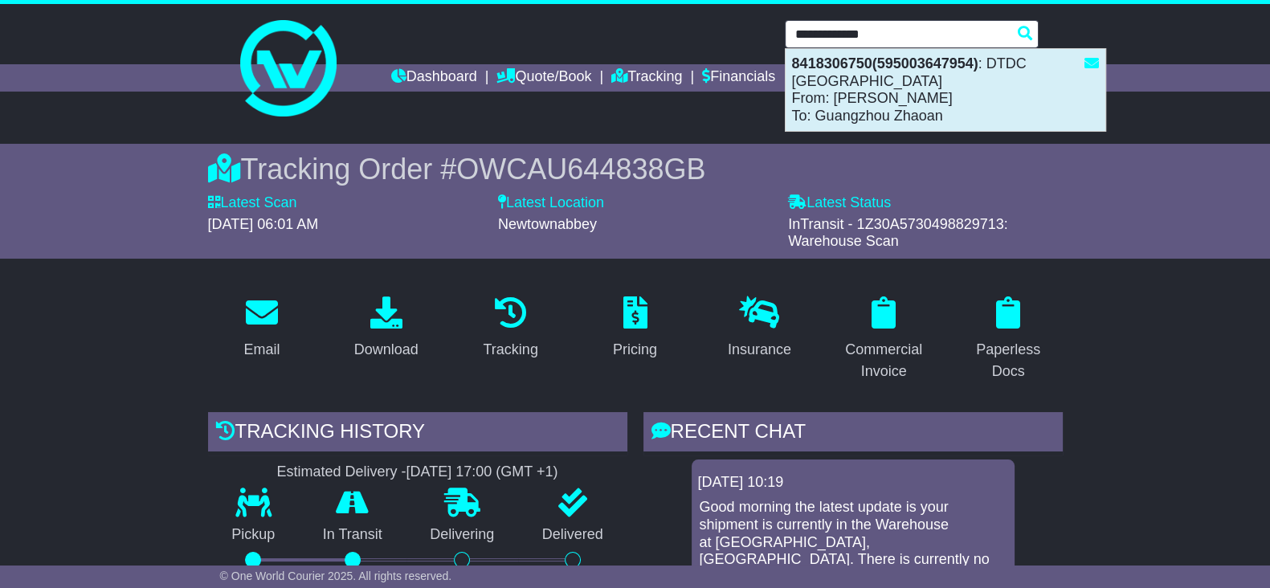
click at [944, 107] on div "8418306750(595003647954) : DTDC Australia From: Omar Samin To: Guangzhou Zhaoan" at bounding box center [946, 90] width 320 height 82
type input "**********"
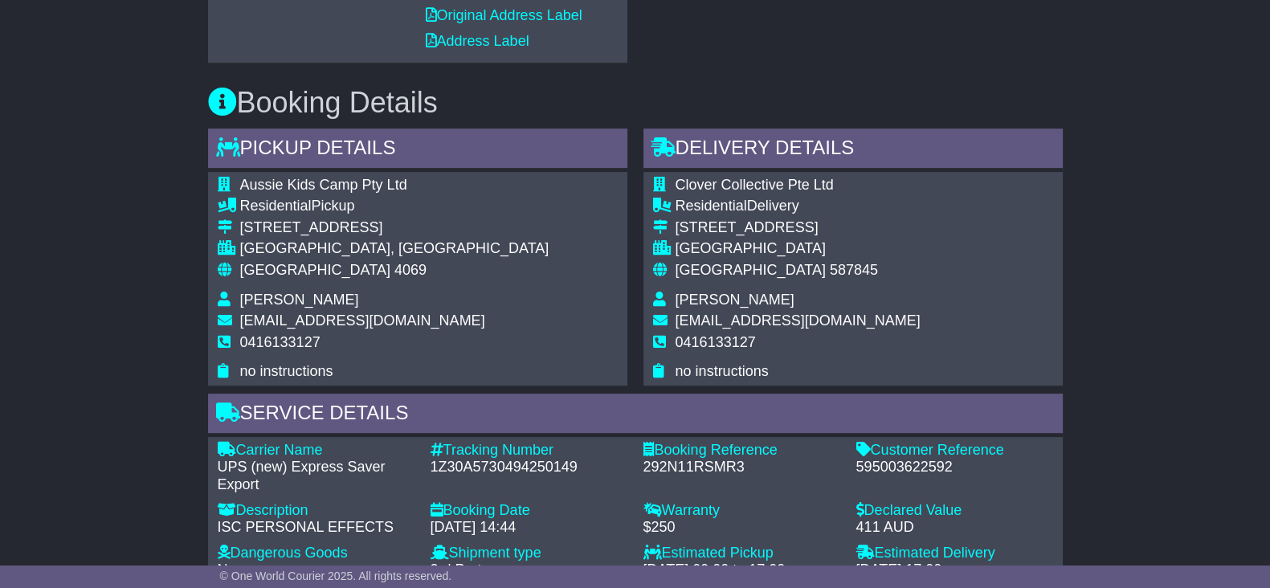
scroll to position [1232, 0]
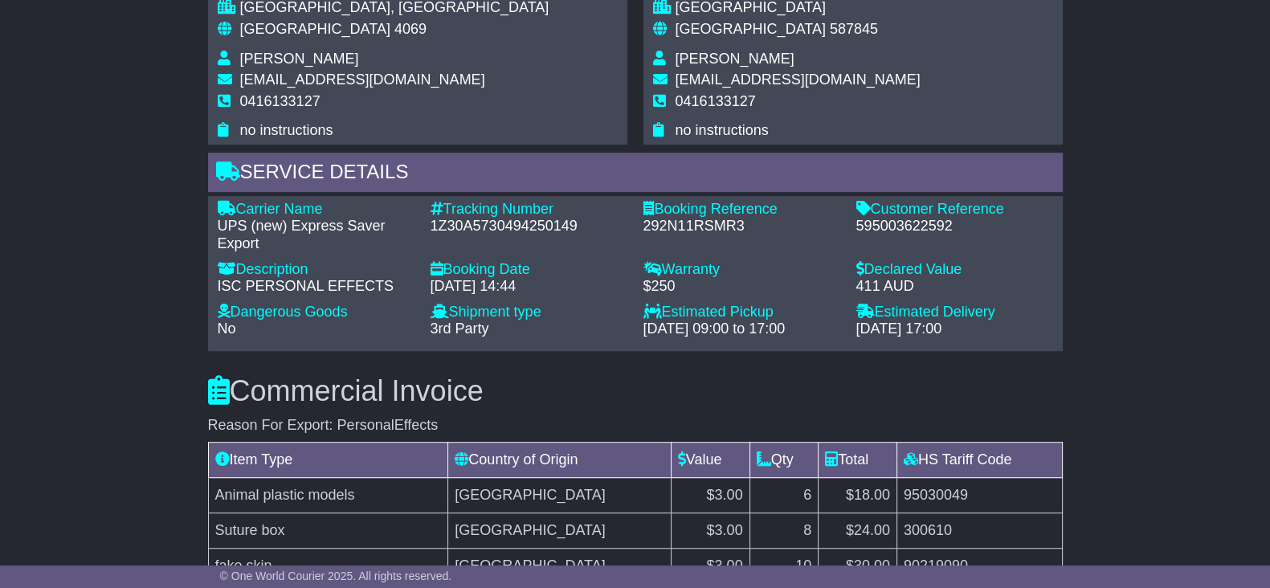
click at [470, 227] on div "1Z30A5730494250149" at bounding box center [529, 227] width 197 height 18
copy div "1Z30A5730494250149"
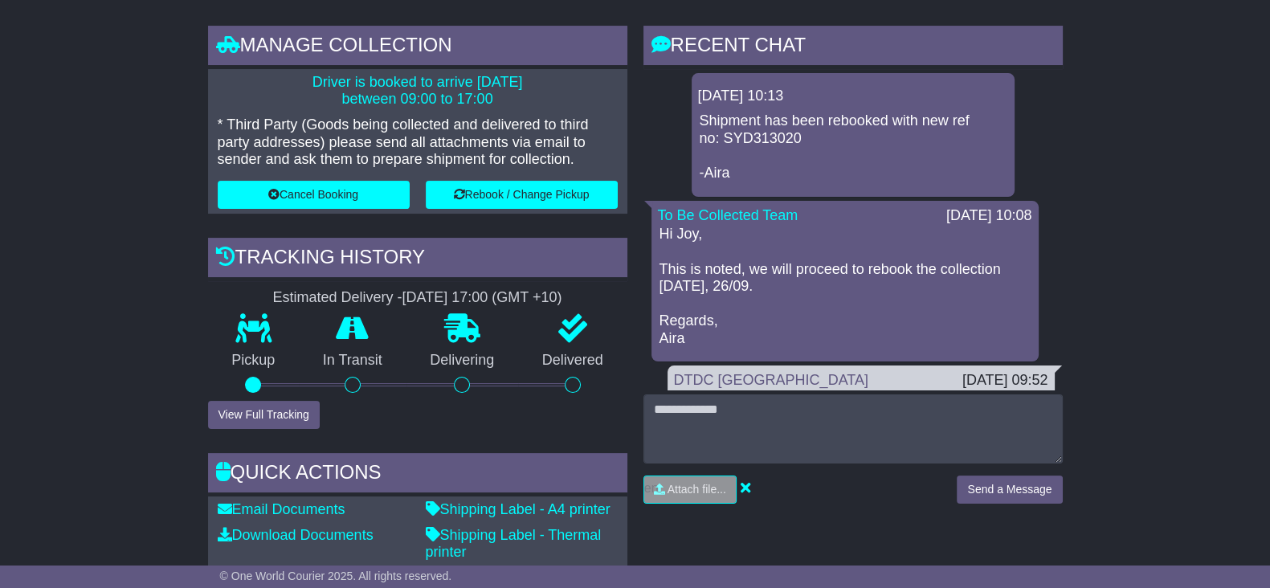
scroll to position [502, 0]
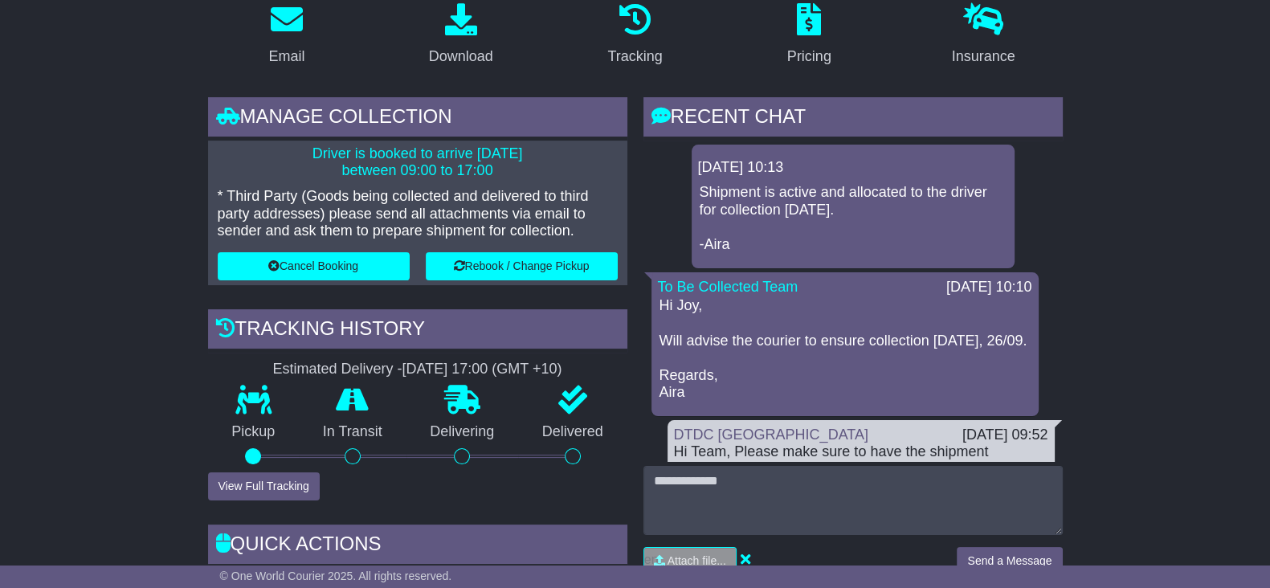
scroll to position [401, 0]
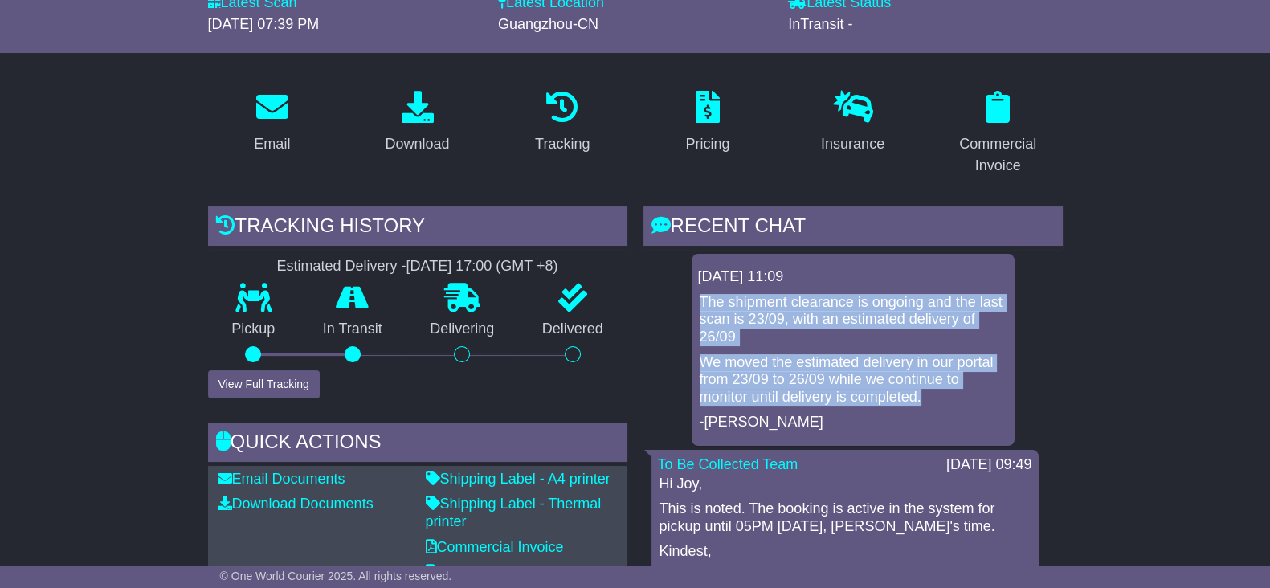
drag, startPoint x: 932, startPoint y: 403, endPoint x: 697, endPoint y: 308, distance: 253.3
click at [695, 307] on div "[DATE] 11:09 The shipment clearance is ongoing and the last scan is 23/09, with…" at bounding box center [853, 350] width 323 height 192
click at [697, 307] on div "[DATE] 11:09 The shipment clearance is ongoing and the last scan is 23/09, with…" at bounding box center [853, 350] width 323 height 192
copy div "The shipment clearance is ongoing and the last scan is 23/09, with an estimated…"
click at [836, 345] on div "The shipment clearance is ongoing and the last scan is 23/09, with an estimated…" at bounding box center [853, 362] width 310 height 137
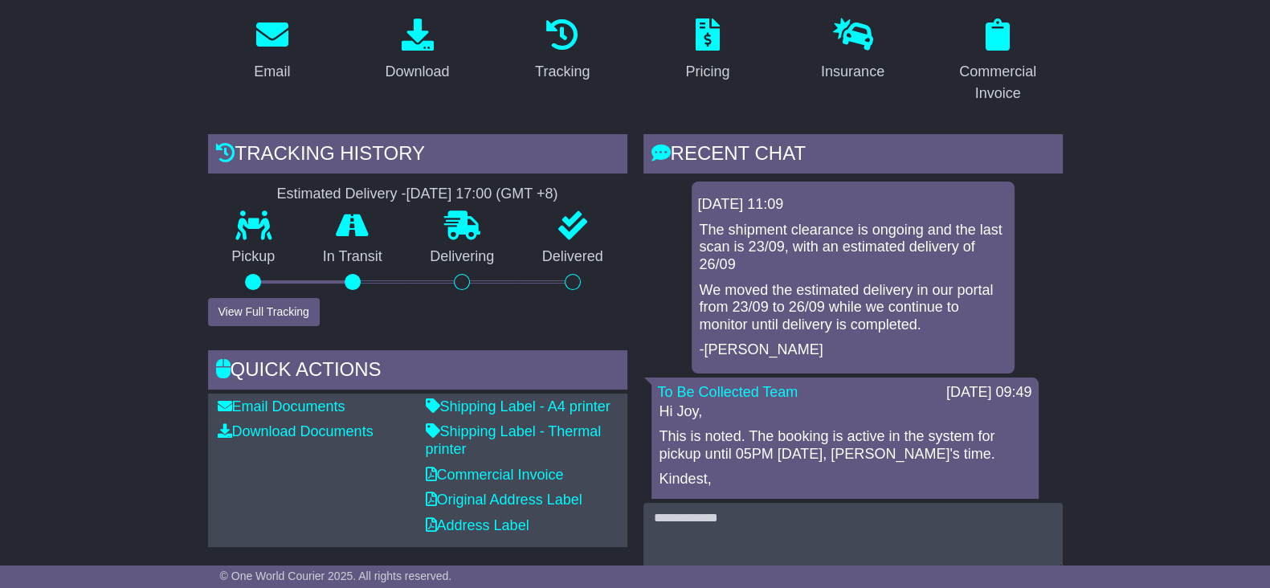
scroll to position [401, 0]
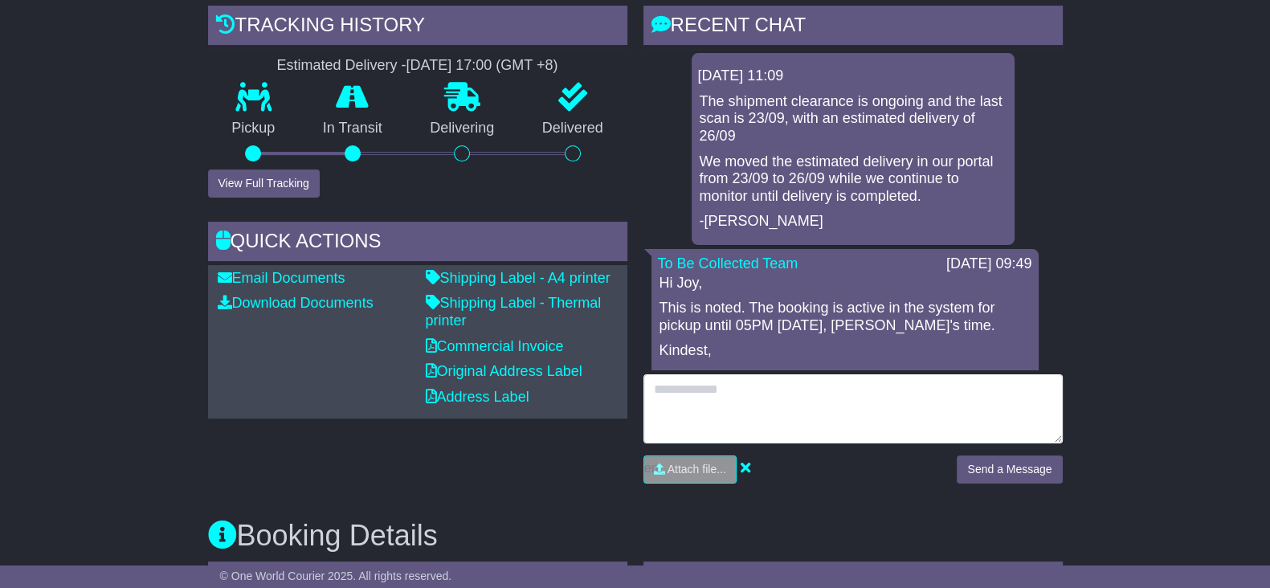
click at [724, 422] on textarea at bounding box center [853, 408] width 419 height 69
type textarea "**********"
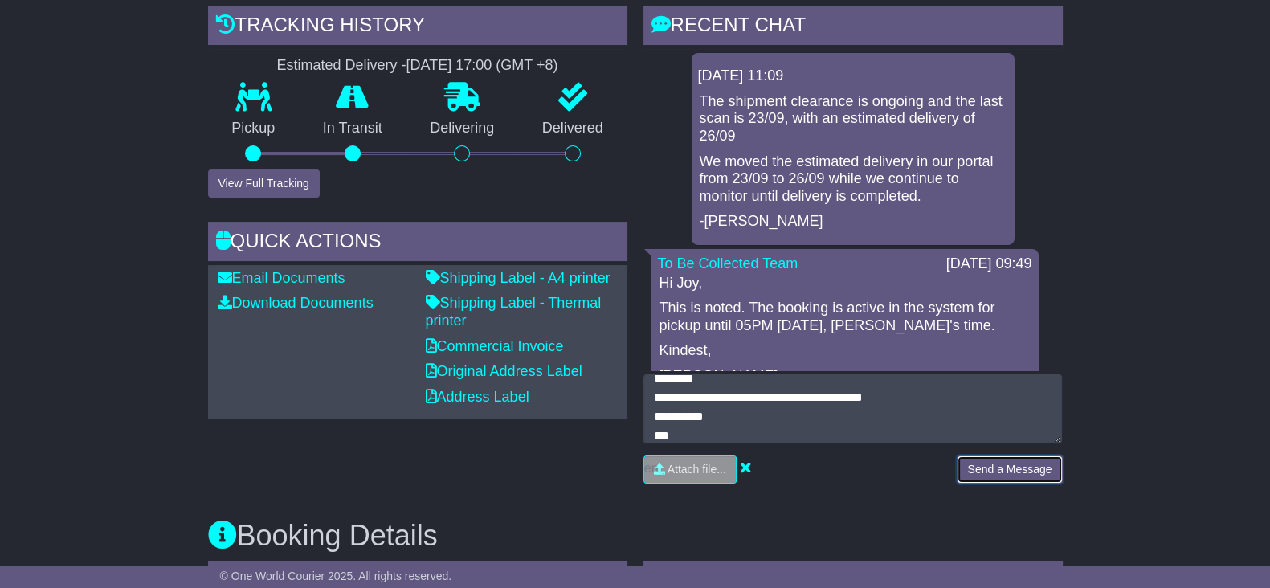
click at [987, 478] on button "Send a Message" at bounding box center [1009, 470] width 105 height 28
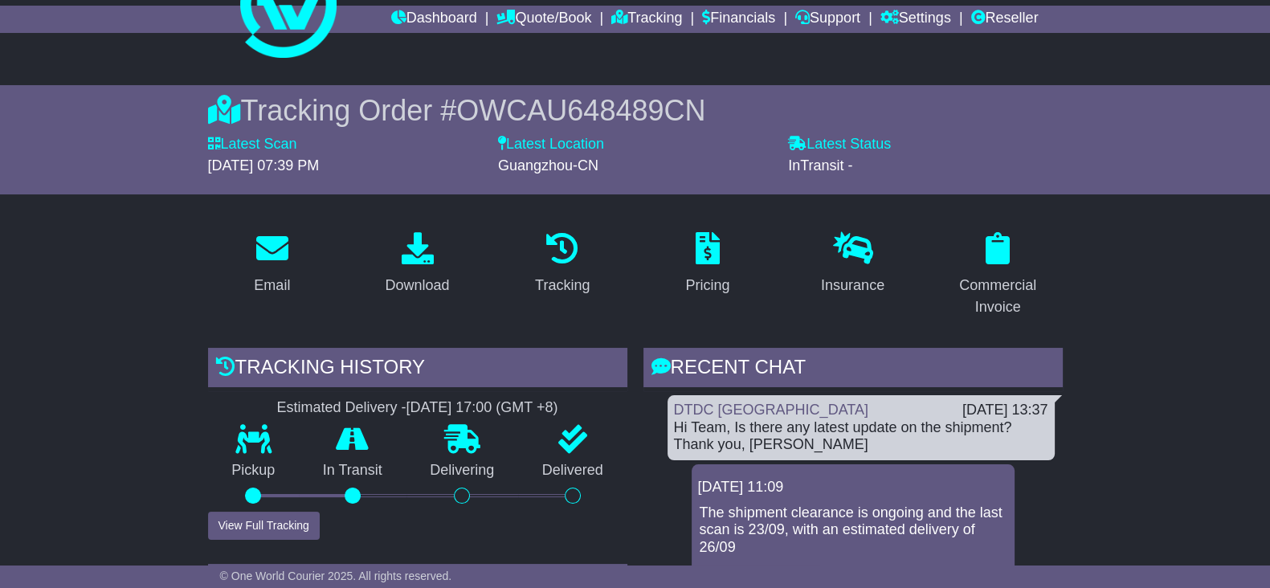
scroll to position [100, 0]
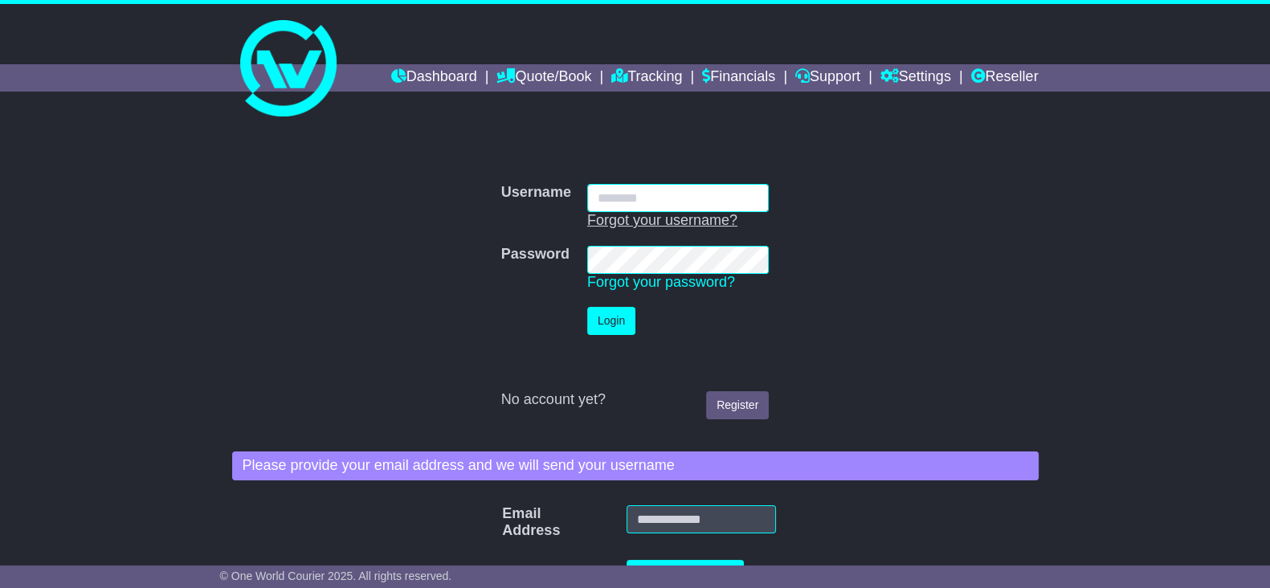
type input "**********"
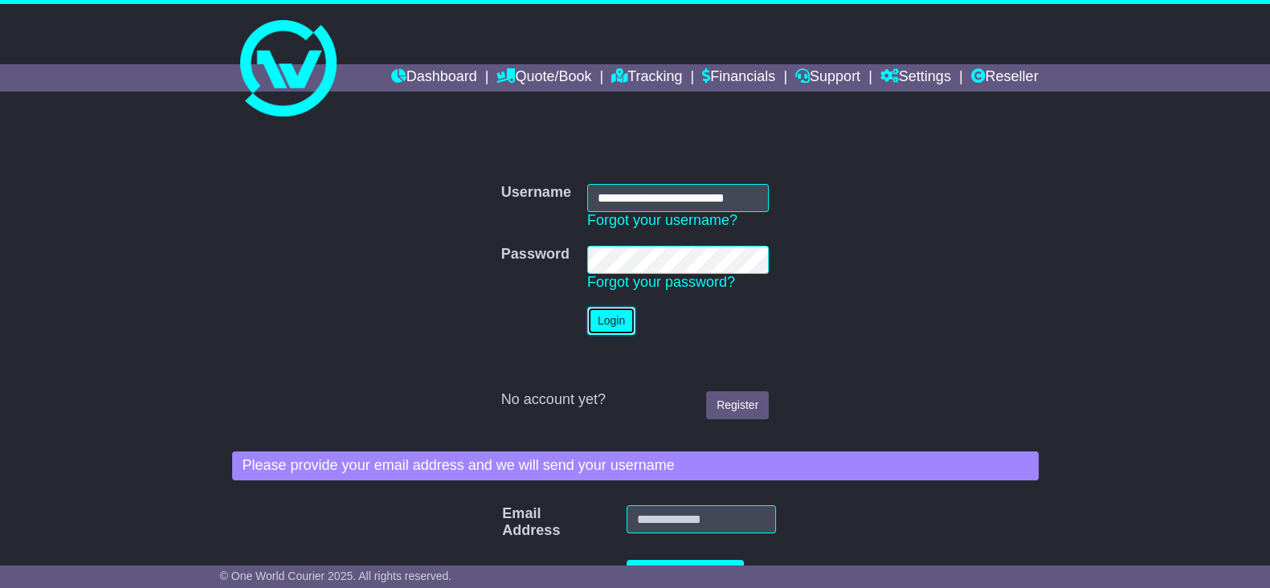
click at [615, 323] on button "Login" at bounding box center [611, 321] width 48 height 28
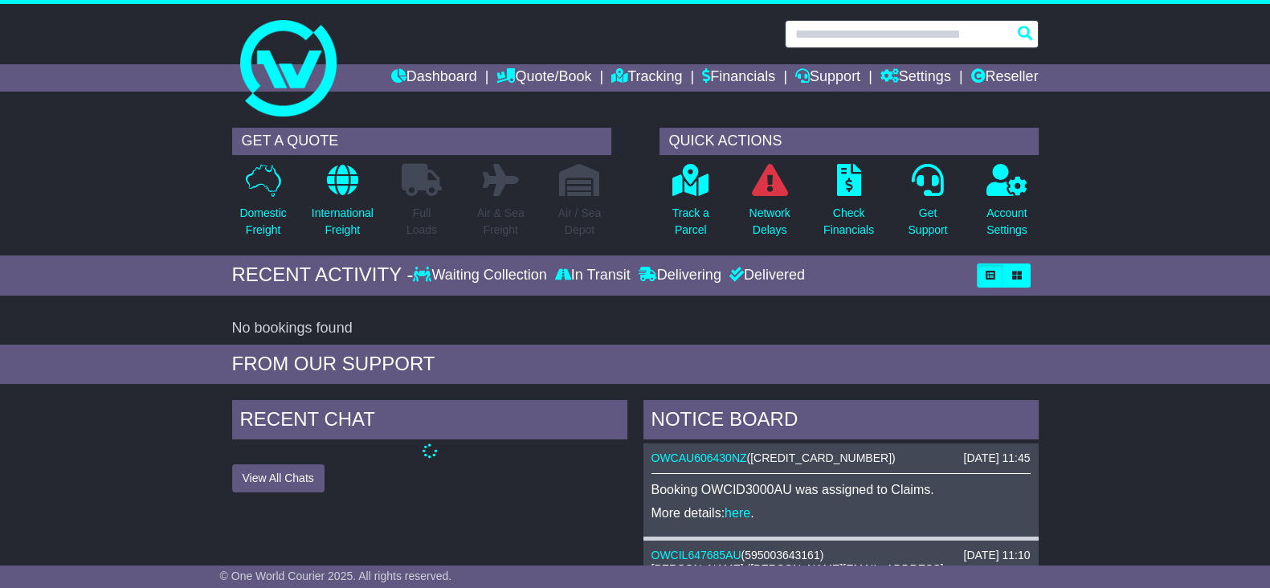
click at [889, 35] on input "text" at bounding box center [912, 34] width 254 height 28
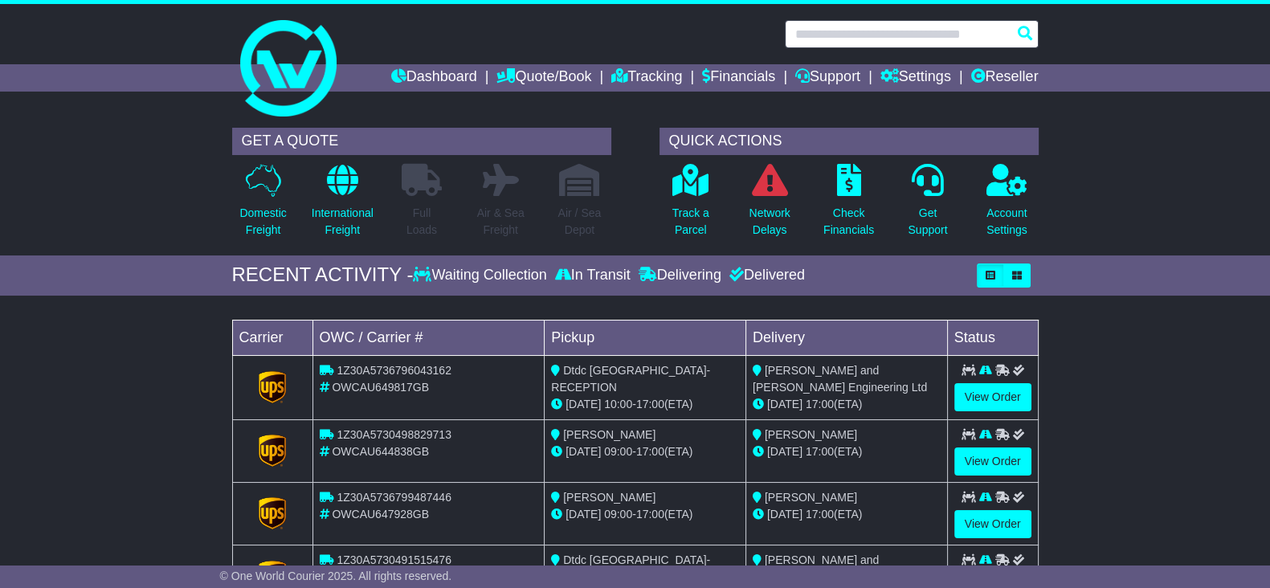
paste input "**********"
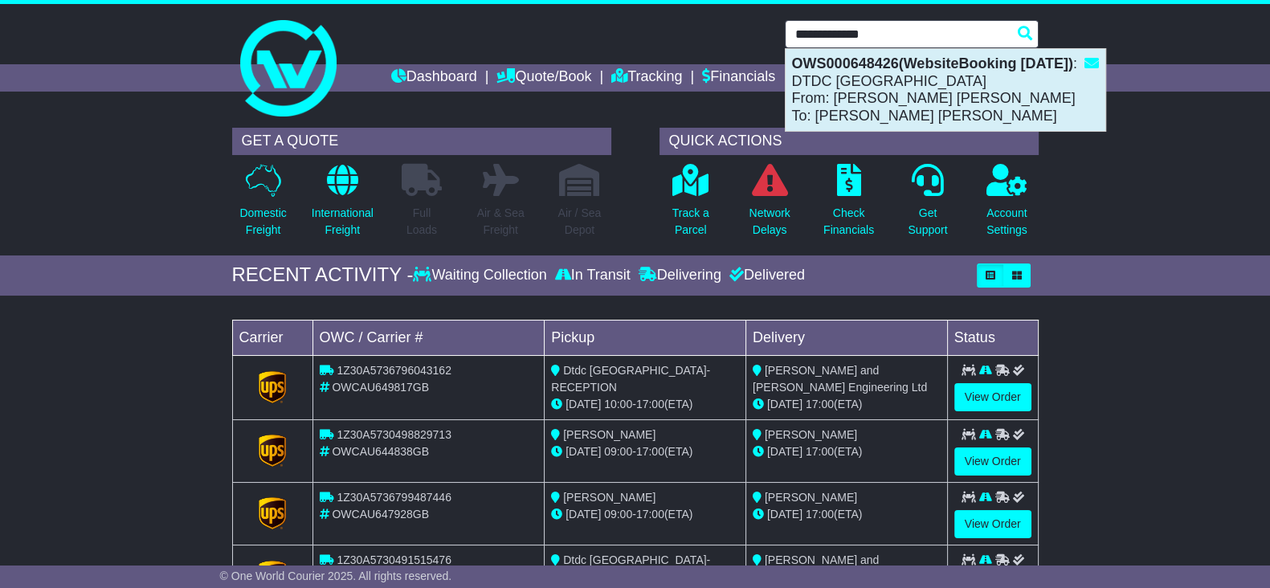
click at [972, 102] on div "OWS000648426(WebsiteBooking 18-9-2025) : DTDC Australia From: BOB BOB To: DANIE…" at bounding box center [946, 90] width 320 height 82
type input "**********"
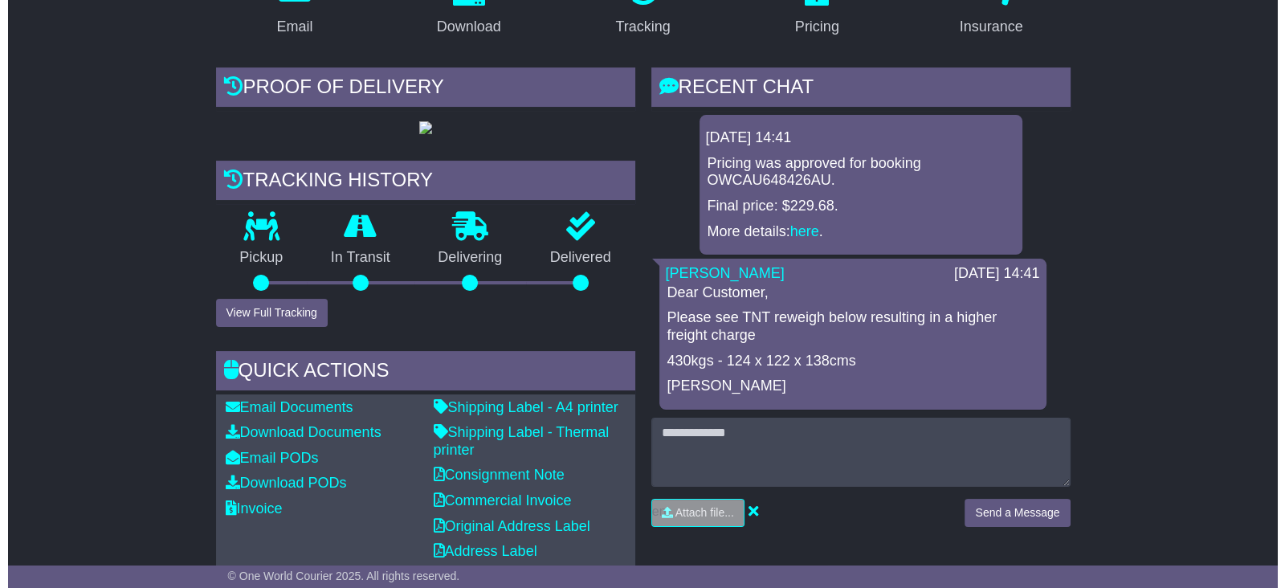
scroll to position [401, 0]
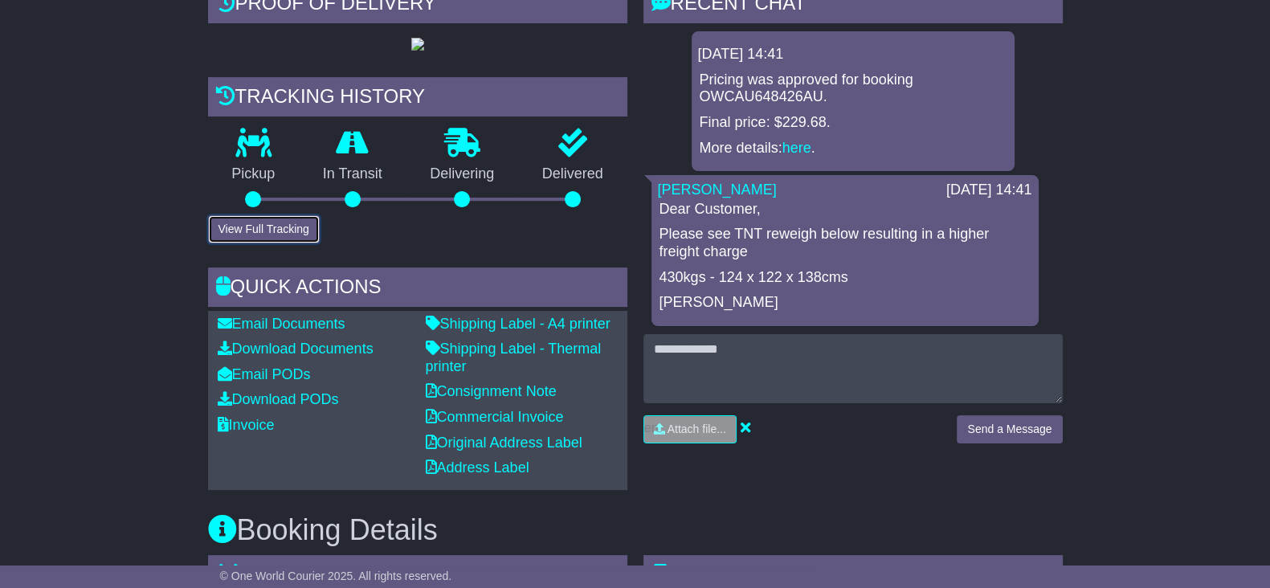
click at [235, 243] on button "View Full Tracking" at bounding box center [264, 229] width 112 height 28
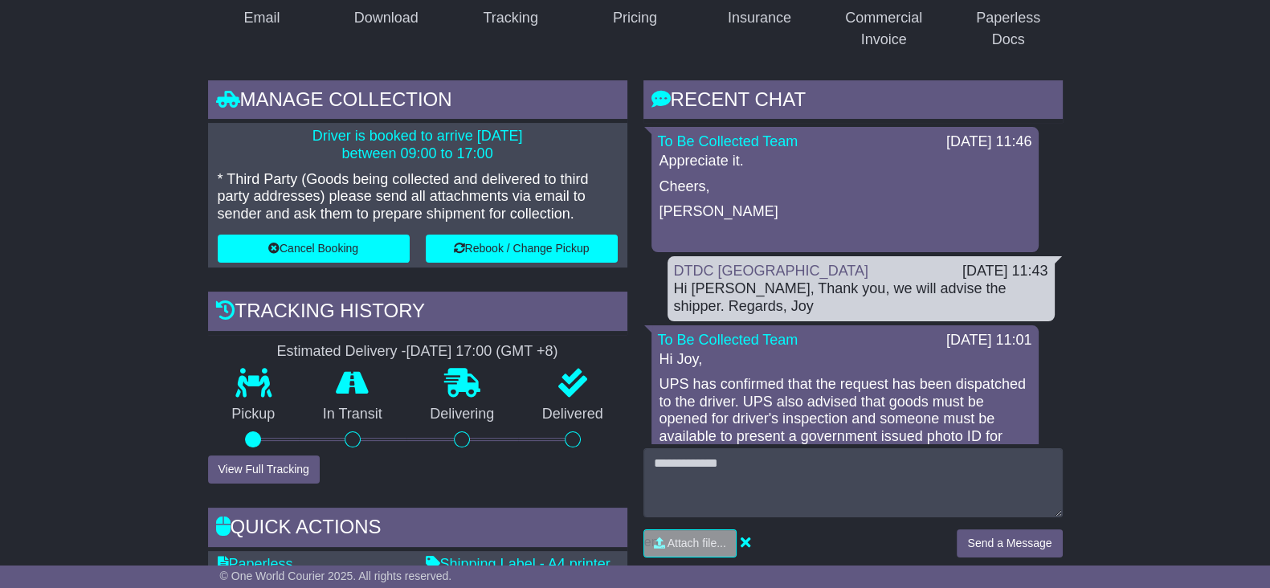
scroll to position [128, 0]
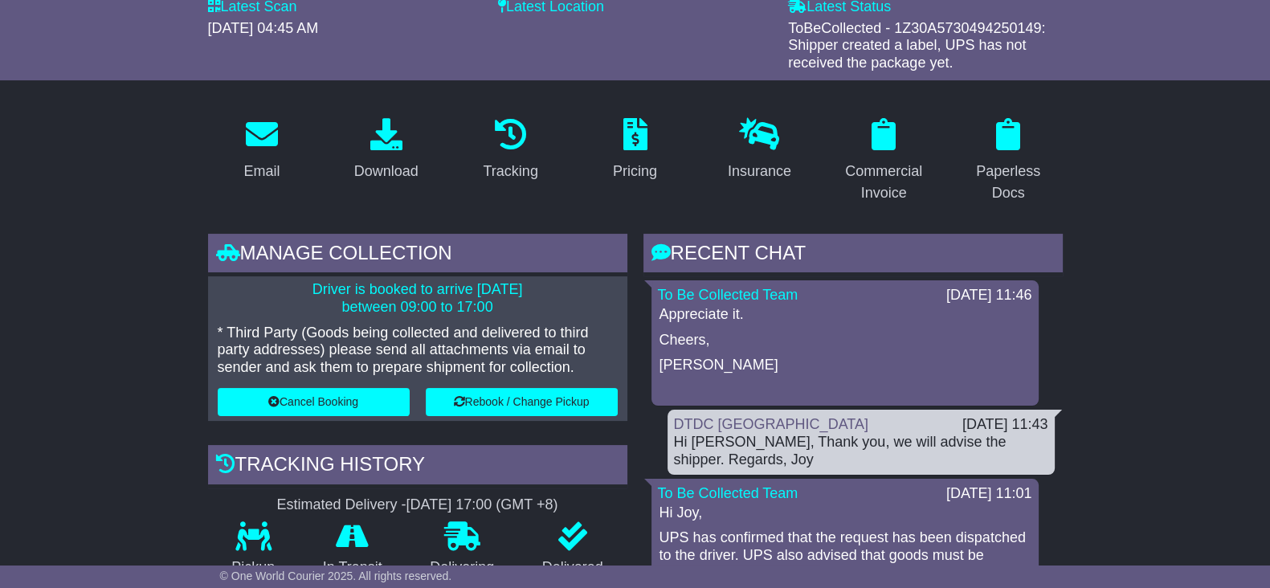
scroll to position [10, 0]
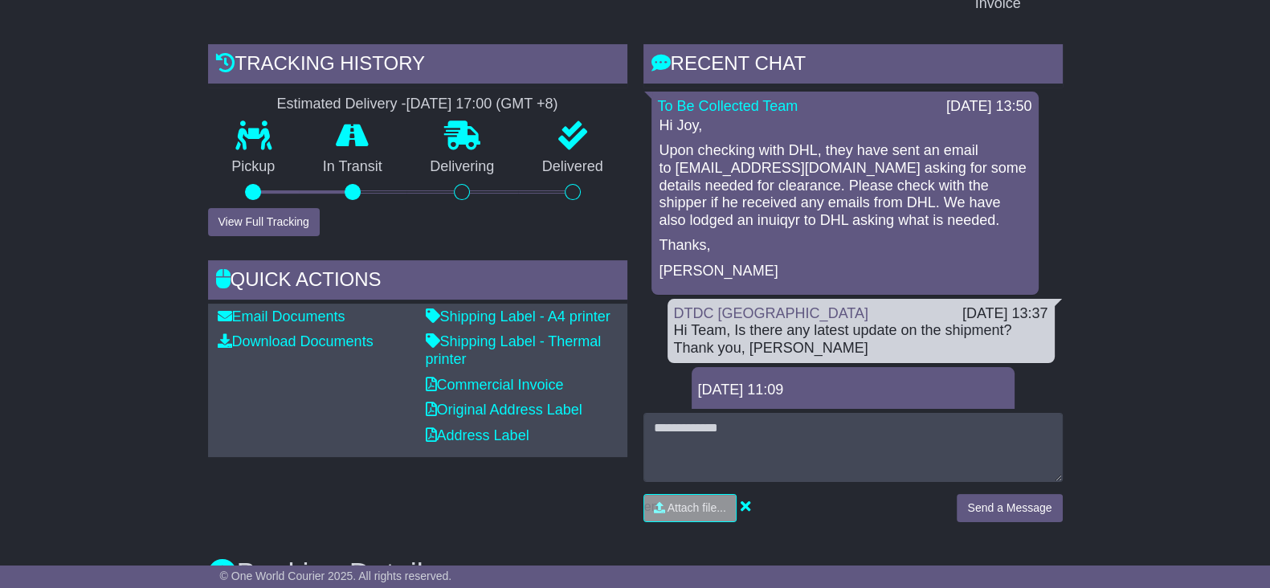
scroll to position [371, 0]
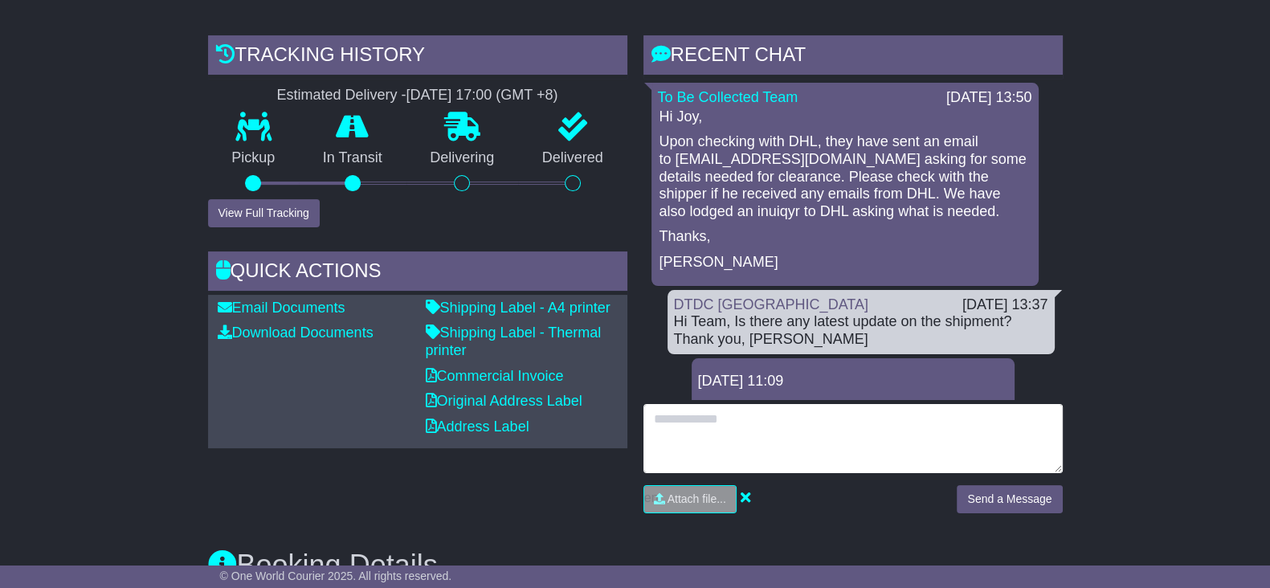
click at [853, 456] on textarea at bounding box center [853, 438] width 419 height 69
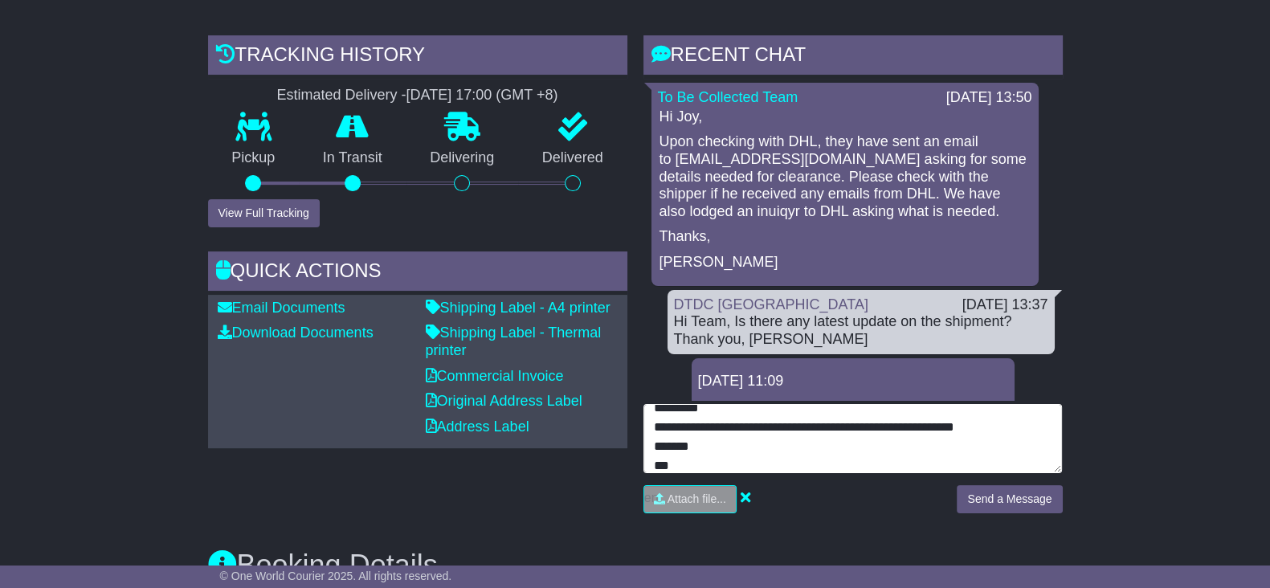
type textarea "**********"
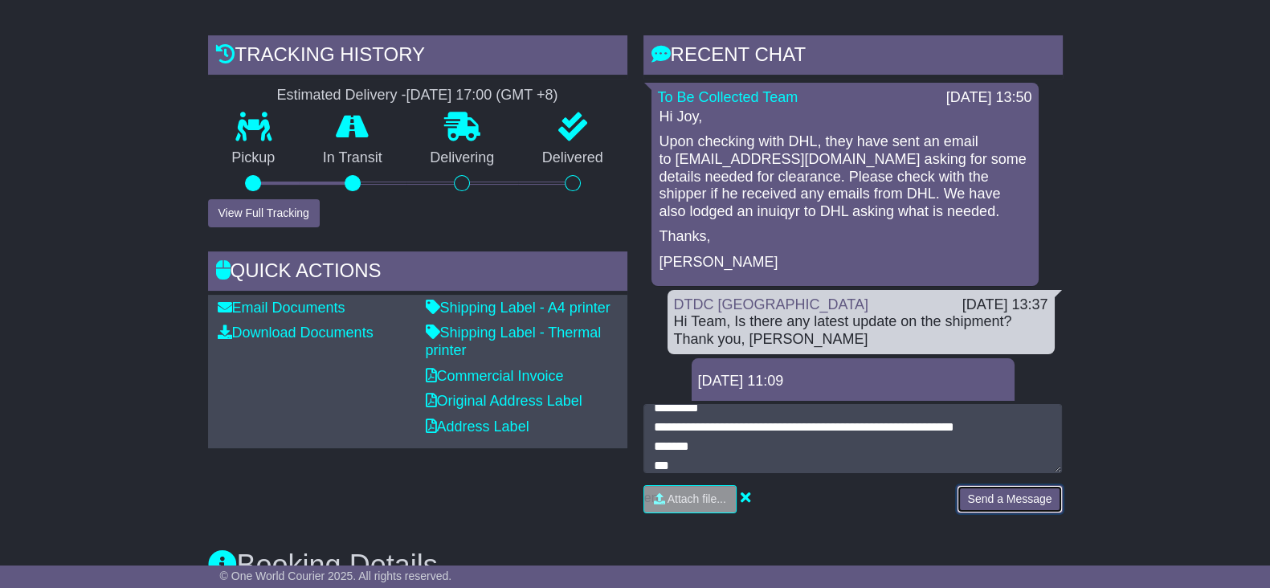
click at [1004, 485] on button "Send a Message" at bounding box center [1009, 499] width 105 height 28
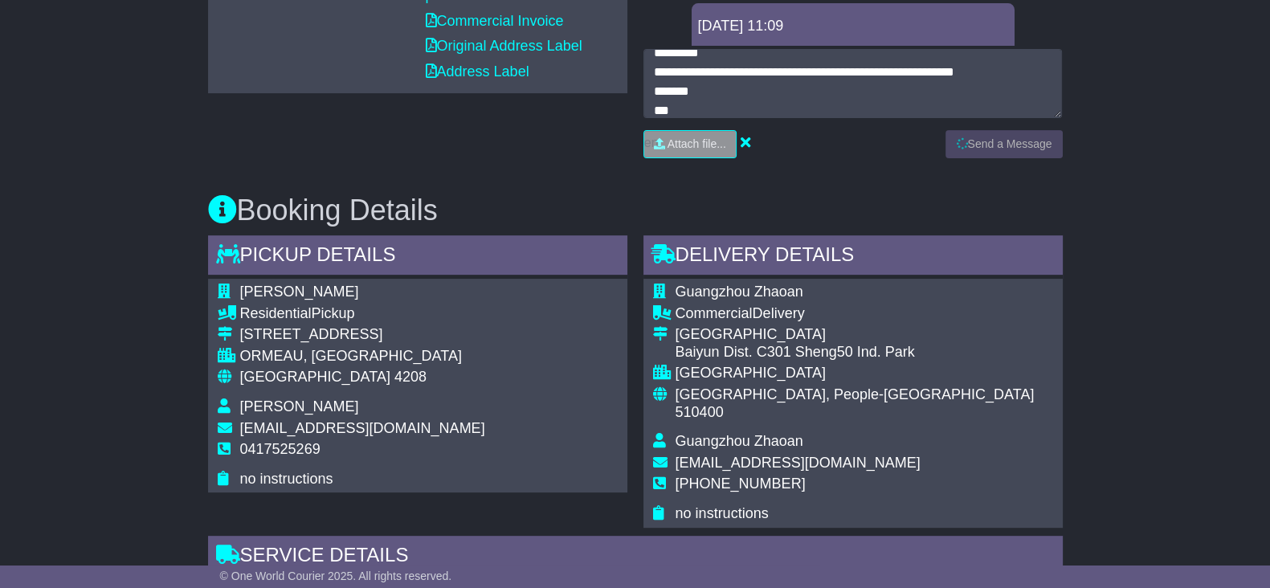
scroll to position [773, 0]
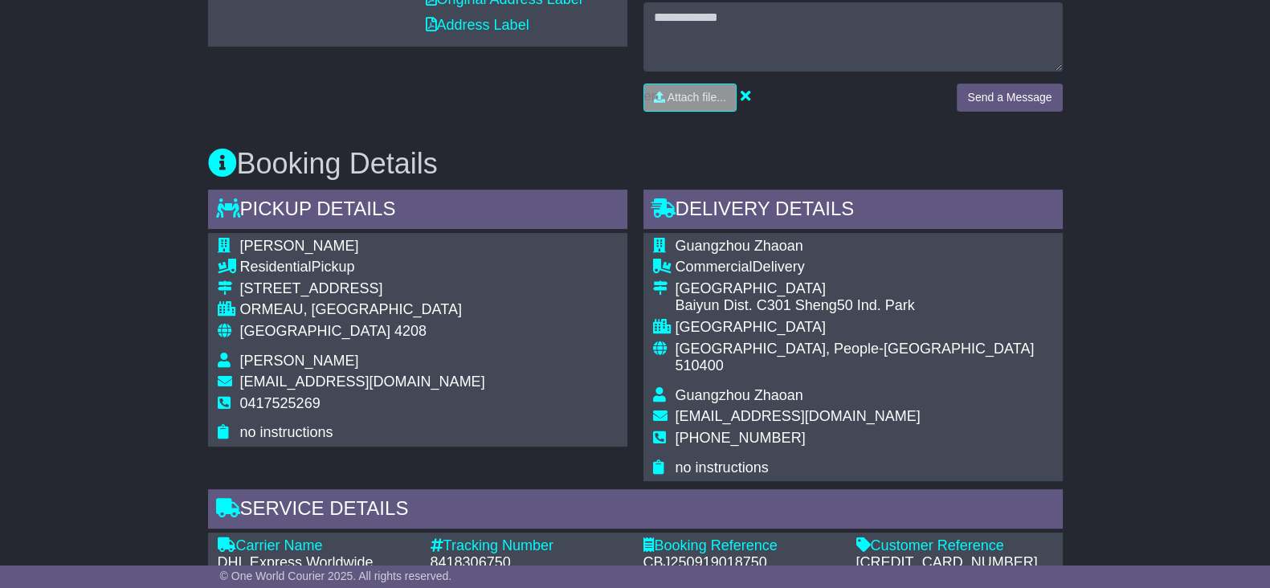
click at [1223, 296] on div "Email Download Tracking Pricing Insurance" at bounding box center [635, 508] width 1270 height 2009
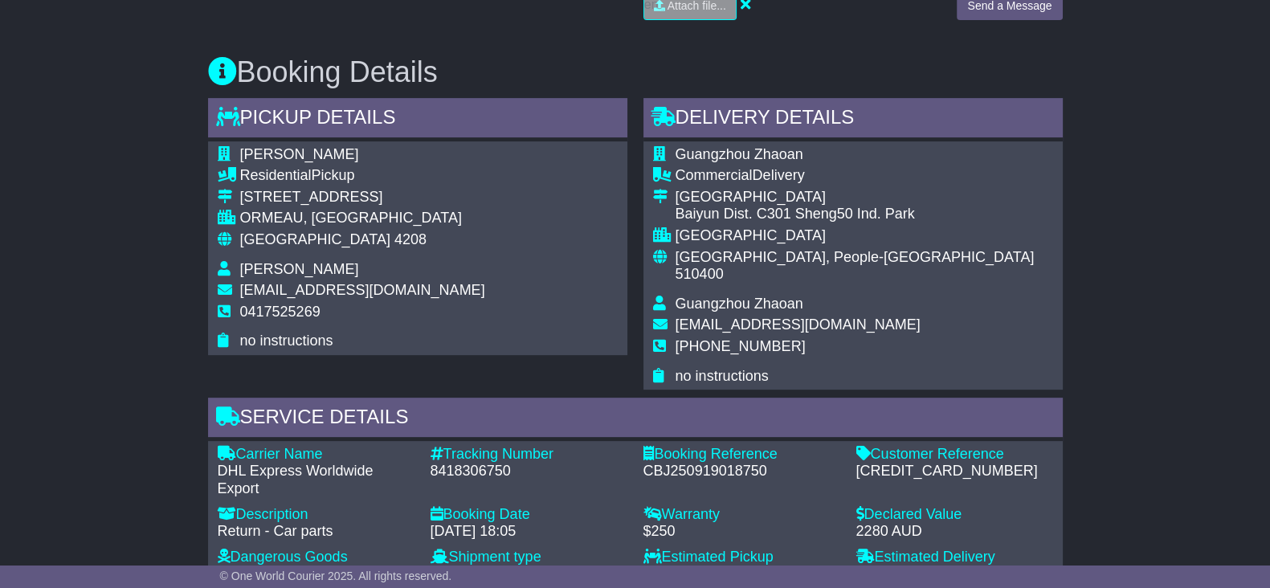
scroll to position [974, 0]
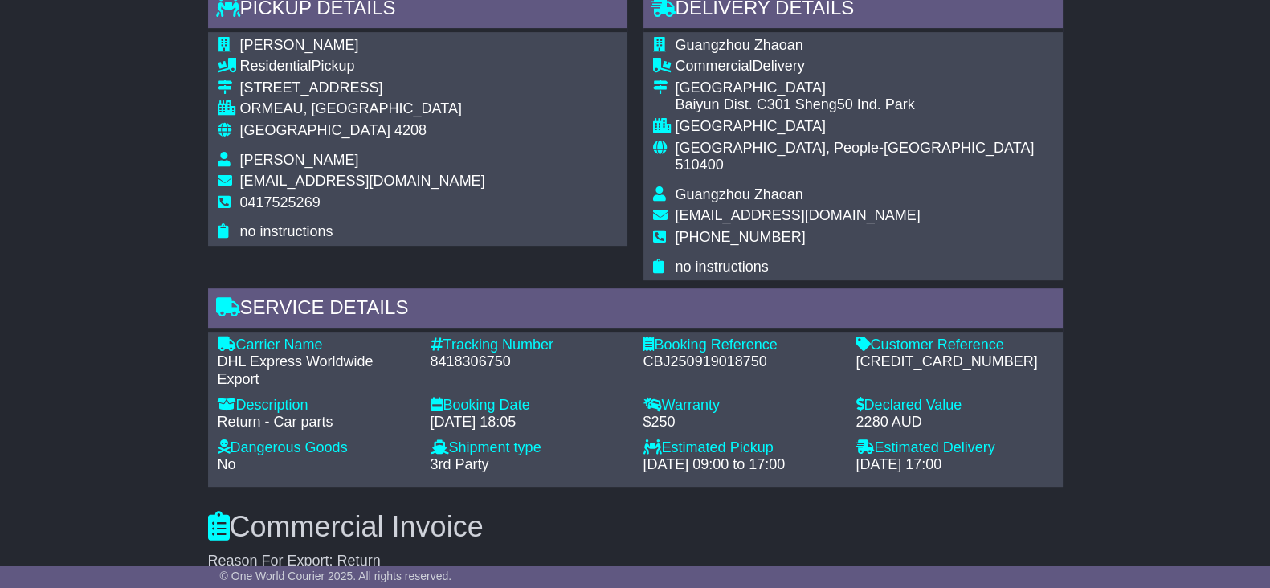
click at [889, 354] on div "[CREDIT_CARD_NUMBER]" at bounding box center [954, 363] width 197 height 18
click at [889, 354] on div "595003647954" at bounding box center [954, 363] width 197 height 18
copy div "595003647954"
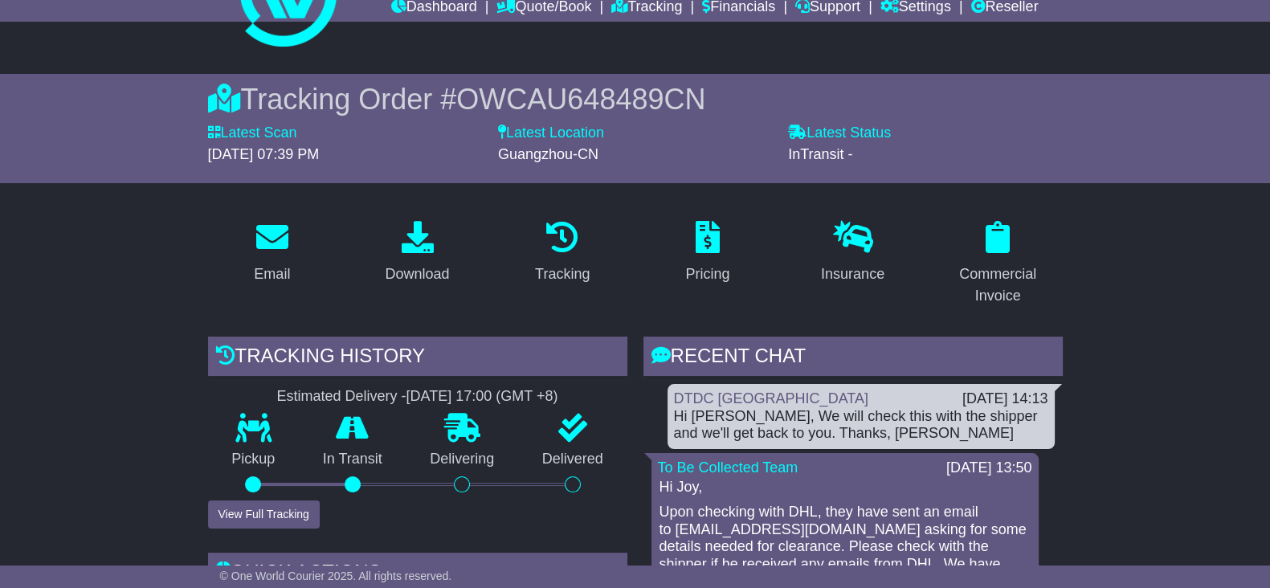
scroll to position [271, 0]
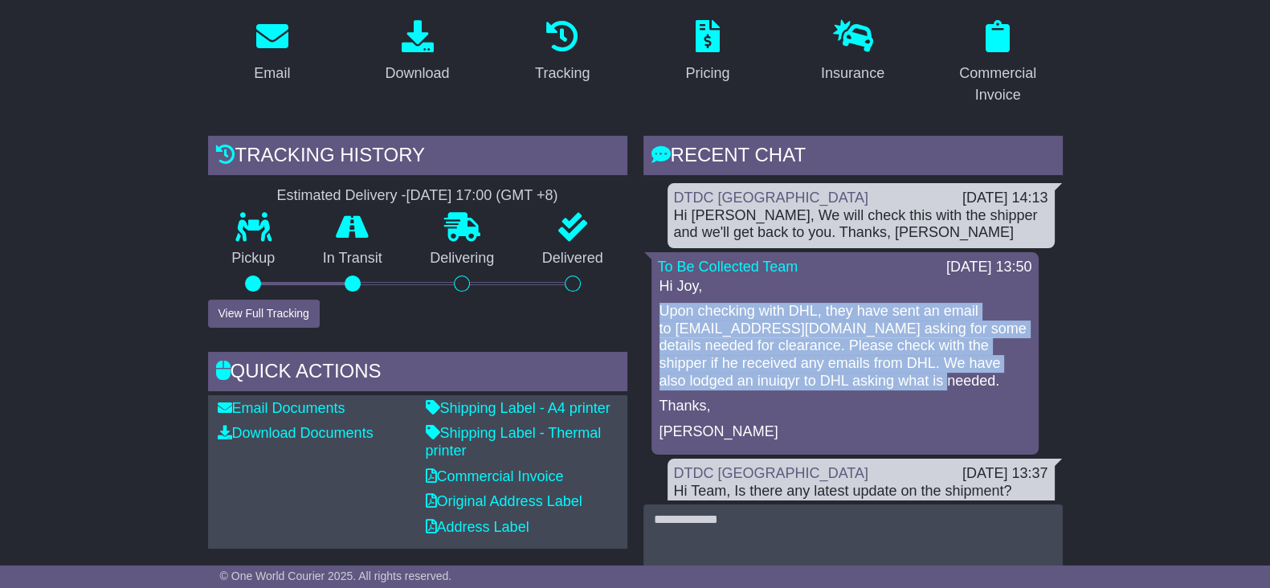
drag, startPoint x: 948, startPoint y: 387, endPoint x: 656, endPoint y: 307, distance: 303.3
click at [656, 307] on div "To Be Collected Team 26 Sep 2025 13:50 Hi Joy, Upon checking with DHL, they hav…" at bounding box center [845, 353] width 387 height 202
copy p "Upon checking with DHL, they have sent an email to omarsamin@hotmail.com asking…"
click at [869, 299] on div "Hi Joy, Upon checking with DHL, they have sent an email to omarsamin@hotmail.co…" at bounding box center [845, 359] width 374 height 163
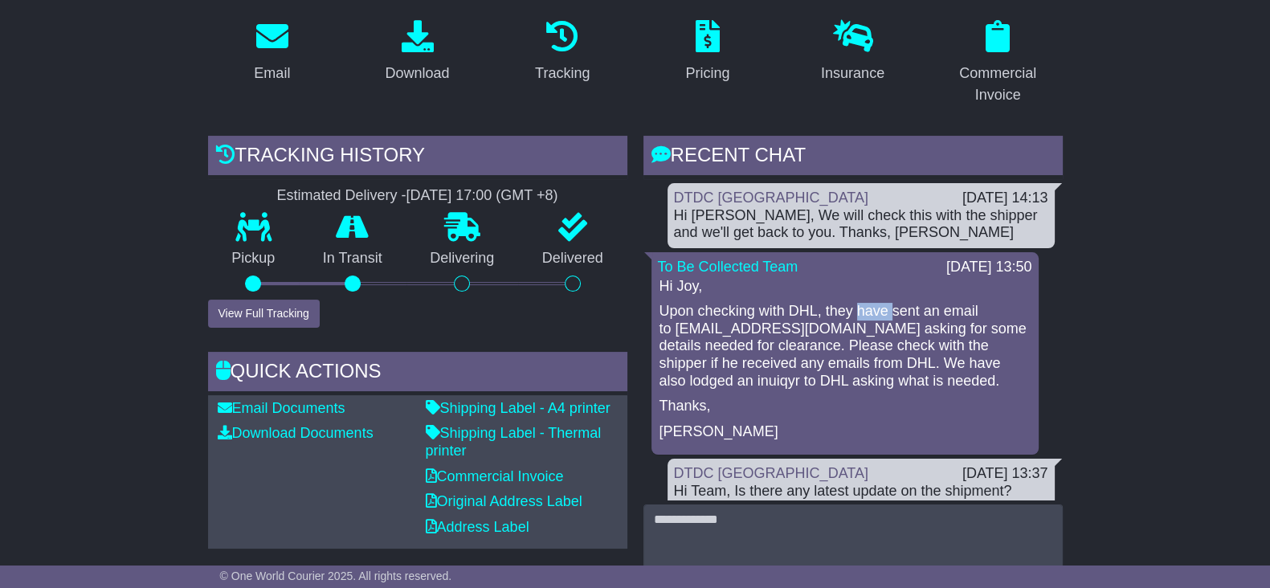
click at [869, 299] on div "Hi Joy, Upon checking with DHL, they have sent an email to omarsamin@hotmail.co…" at bounding box center [845, 359] width 374 height 163
click at [955, 303] on p "Upon checking with DHL, they have sent an email to omarsamin@hotmail.com asking…" at bounding box center [845, 346] width 371 height 87
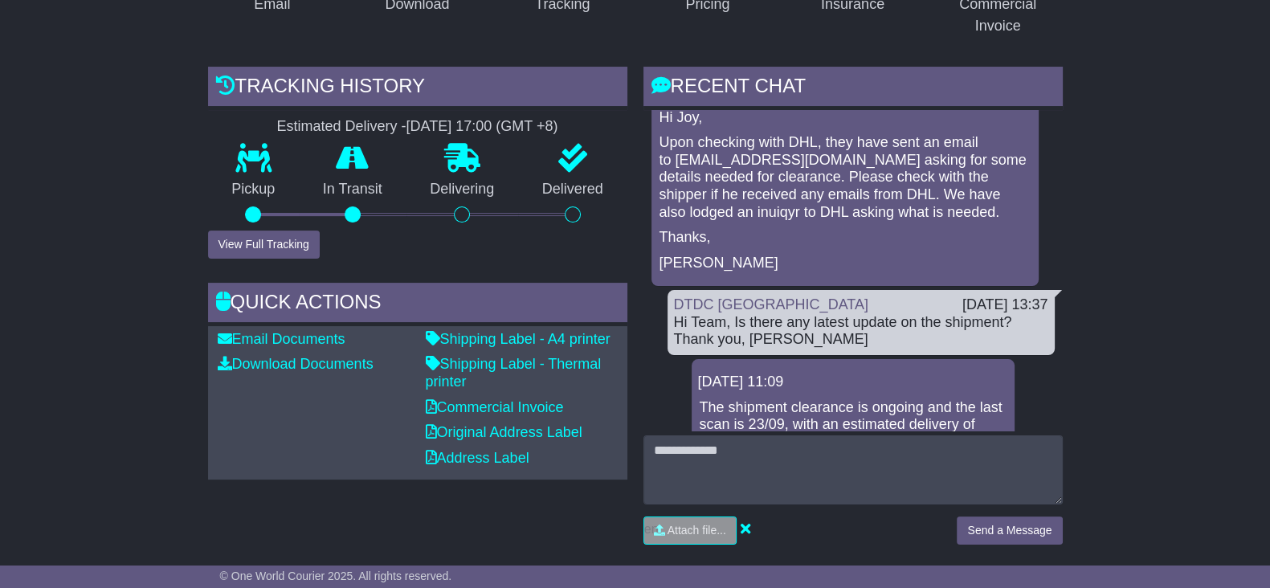
scroll to position [371, 0]
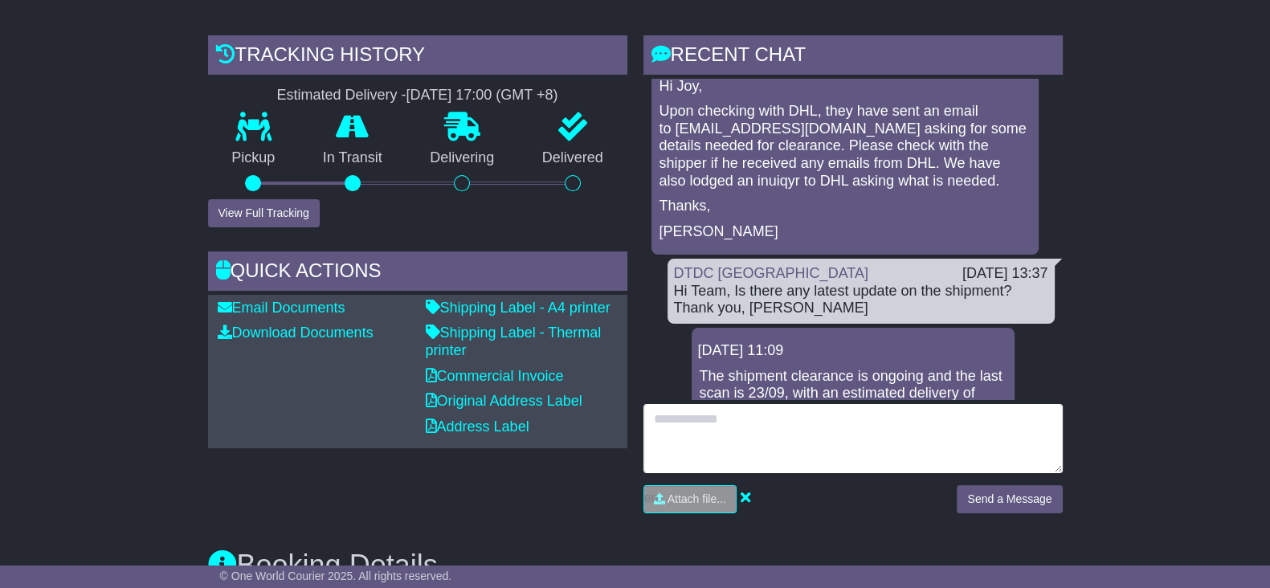
click at [783, 440] on textarea at bounding box center [853, 438] width 419 height 69
paste textarea "**********"
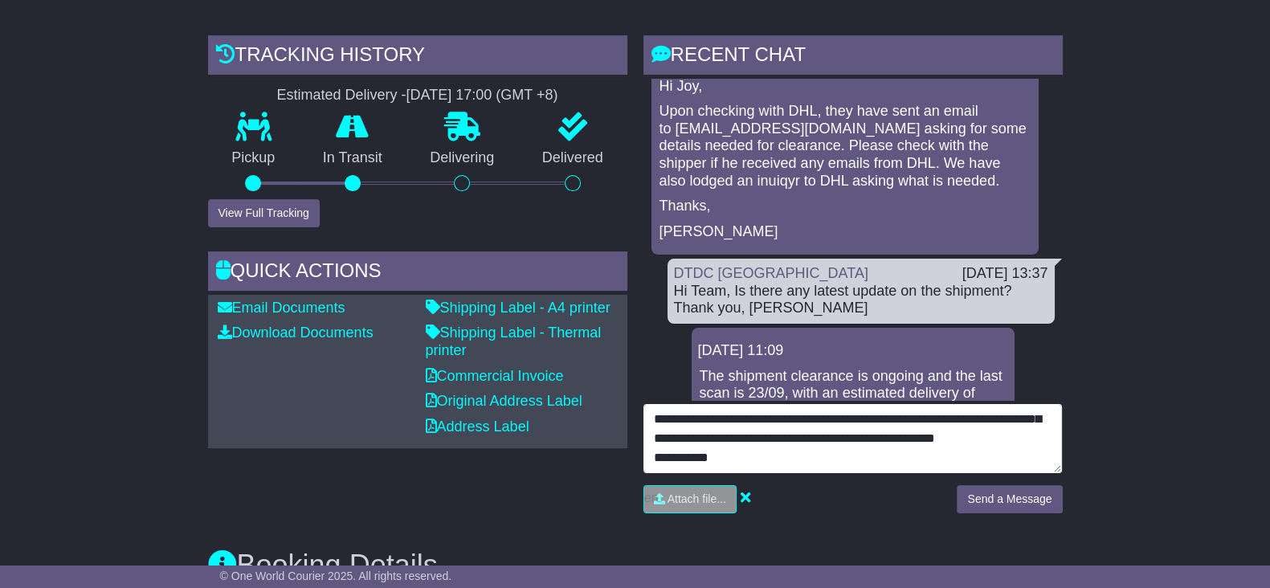
scroll to position [69, 0]
type textarea "**********"
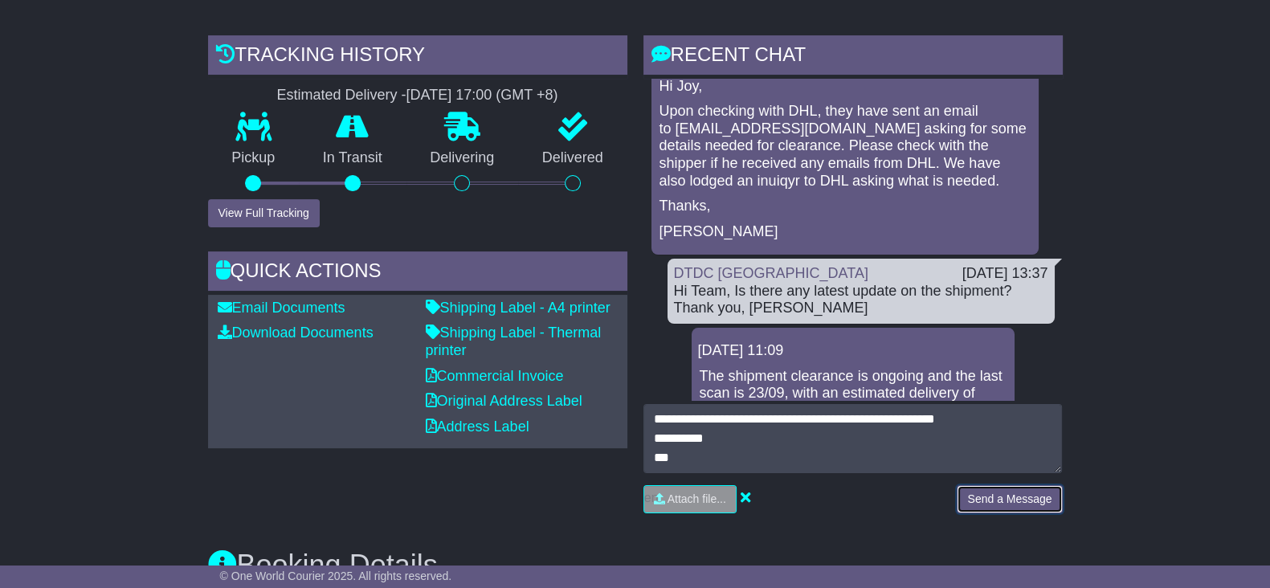
click at [979, 509] on button "Send a Message" at bounding box center [1009, 499] width 105 height 28
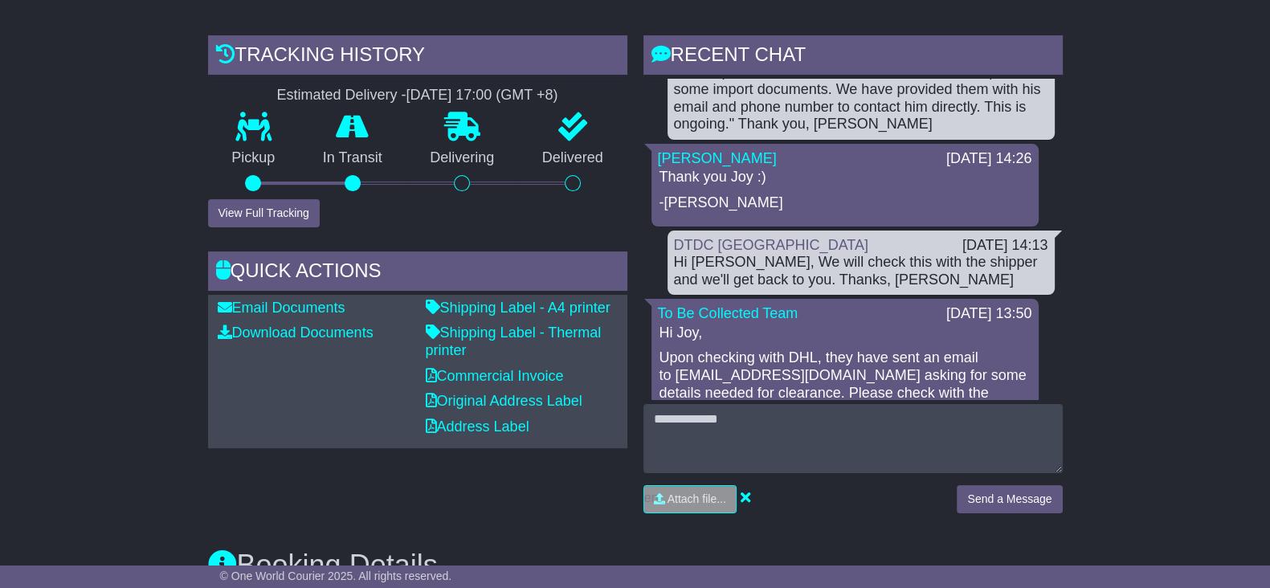
scroll to position [0, 0]
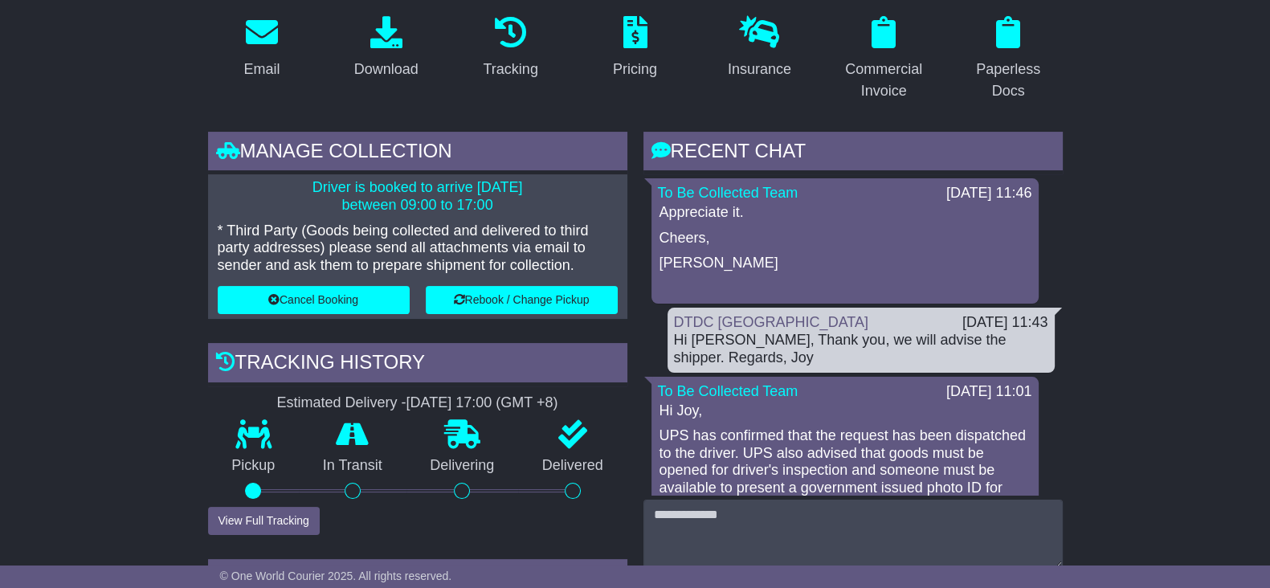
scroll to position [111, 0]
